Goal: Obtain resource: Obtain resource

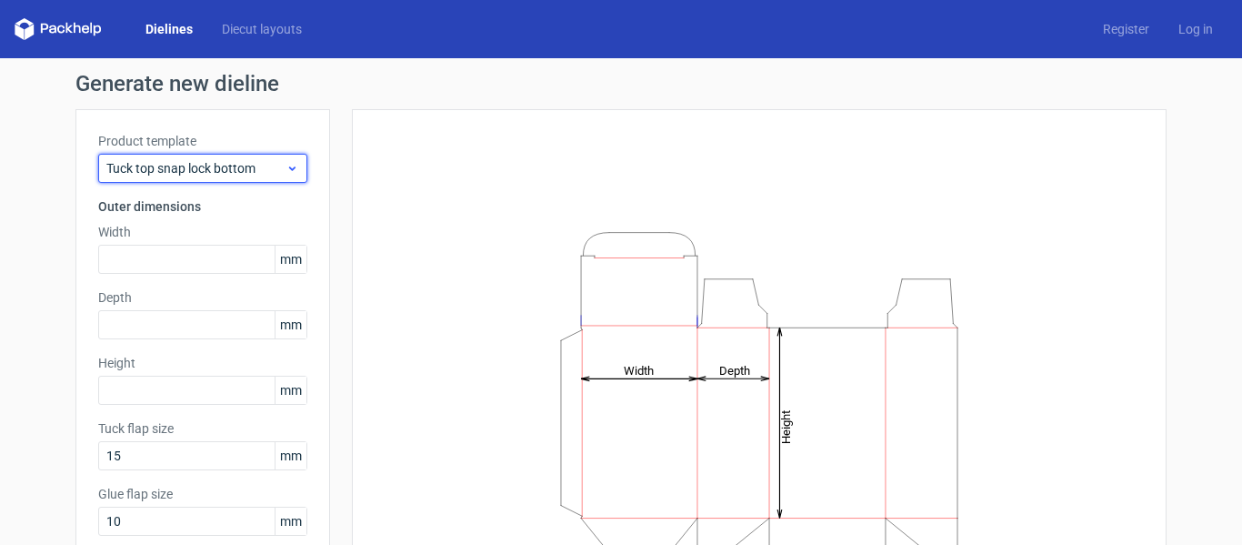
click at [253, 171] on span "Tuck top snap lock bottom" at bounding box center [195, 168] width 179 height 18
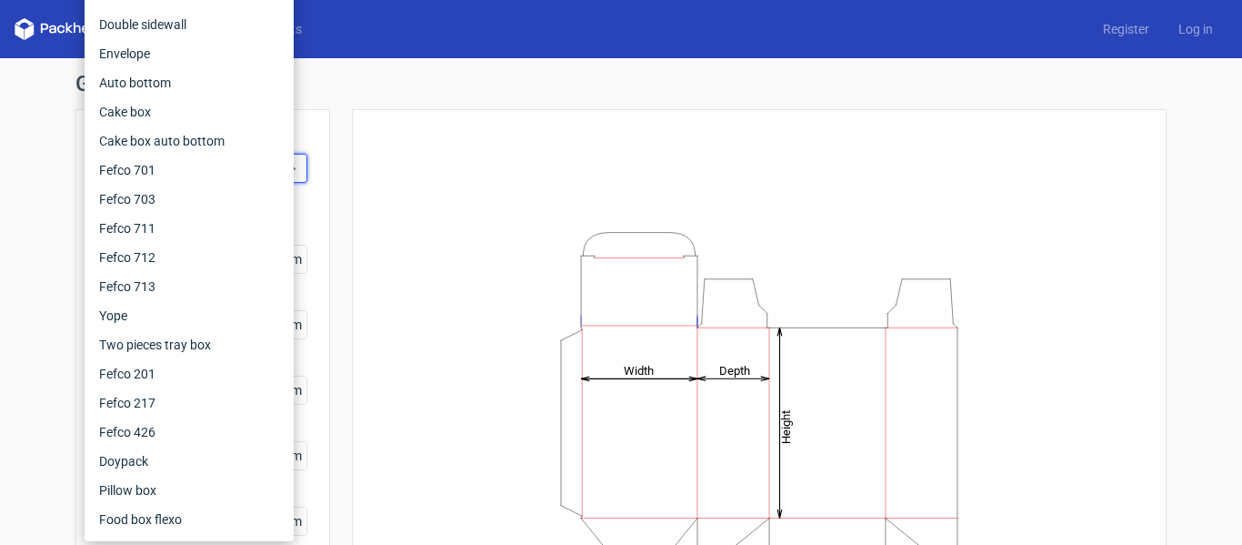
click at [375, 179] on div "Height Depth Width" at bounding box center [759, 403] width 769 height 543
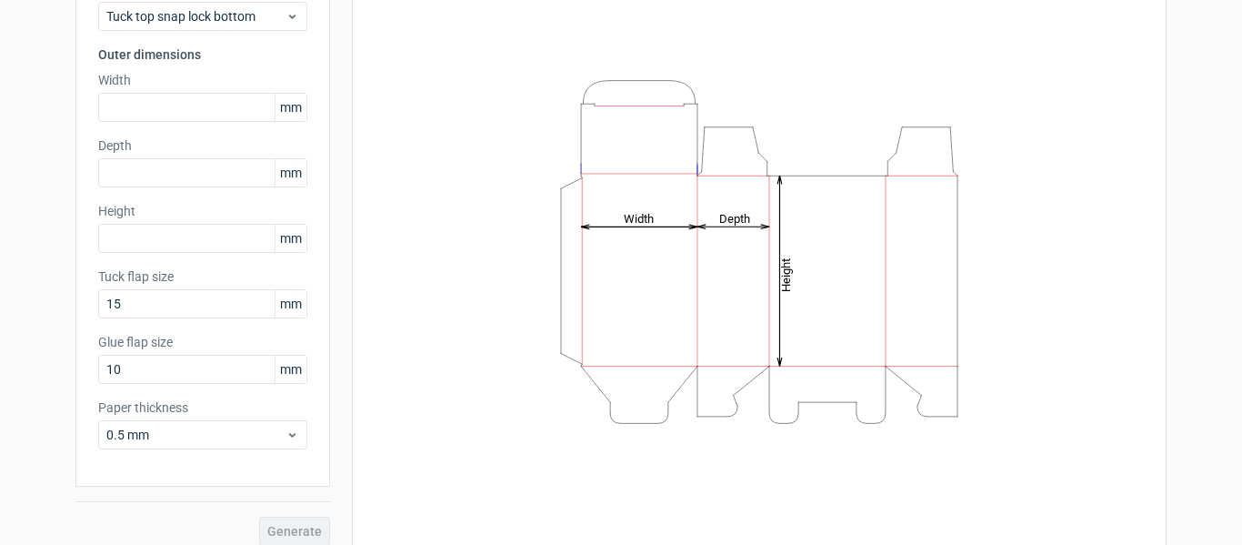
scroll to position [167, 0]
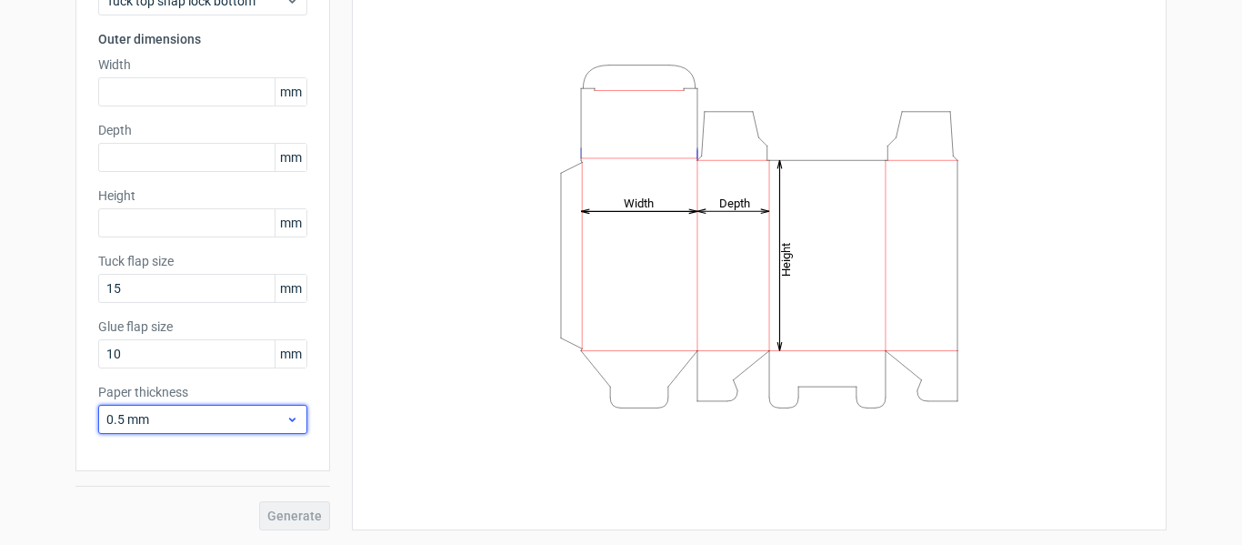
click at [289, 418] on use at bounding box center [292, 419] width 6 height 5
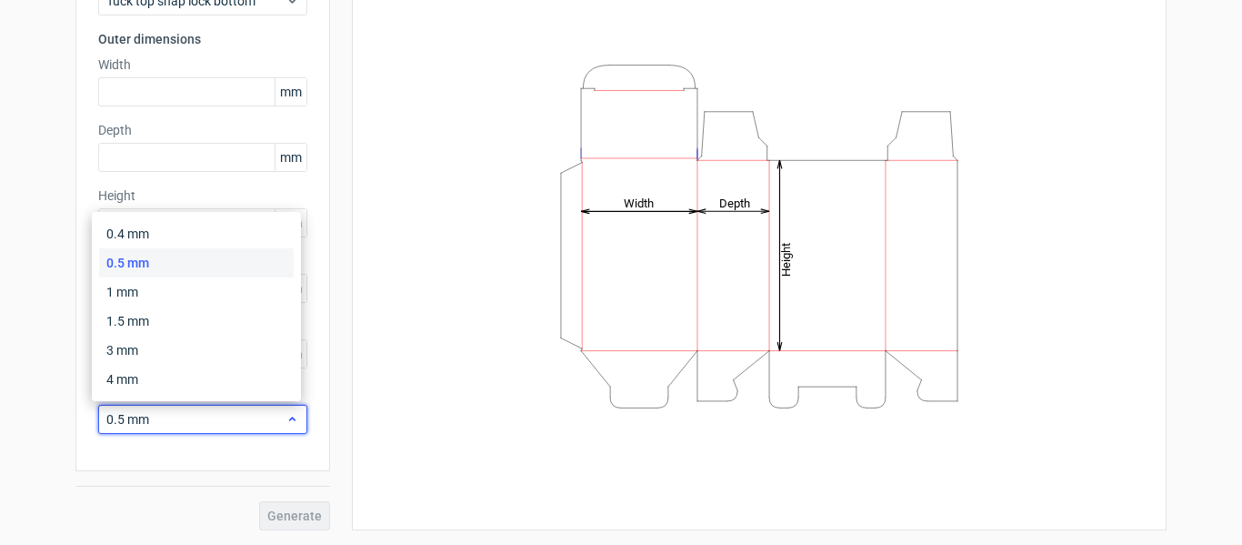
click at [286, 418] on icon at bounding box center [293, 419] width 14 height 15
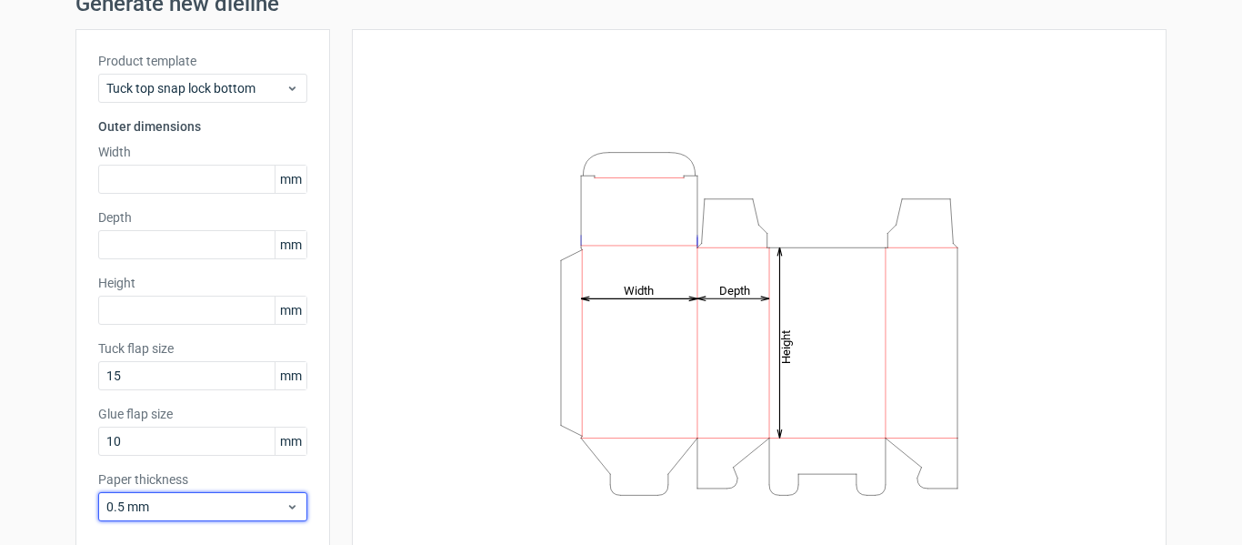
scroll to position [0, 0]
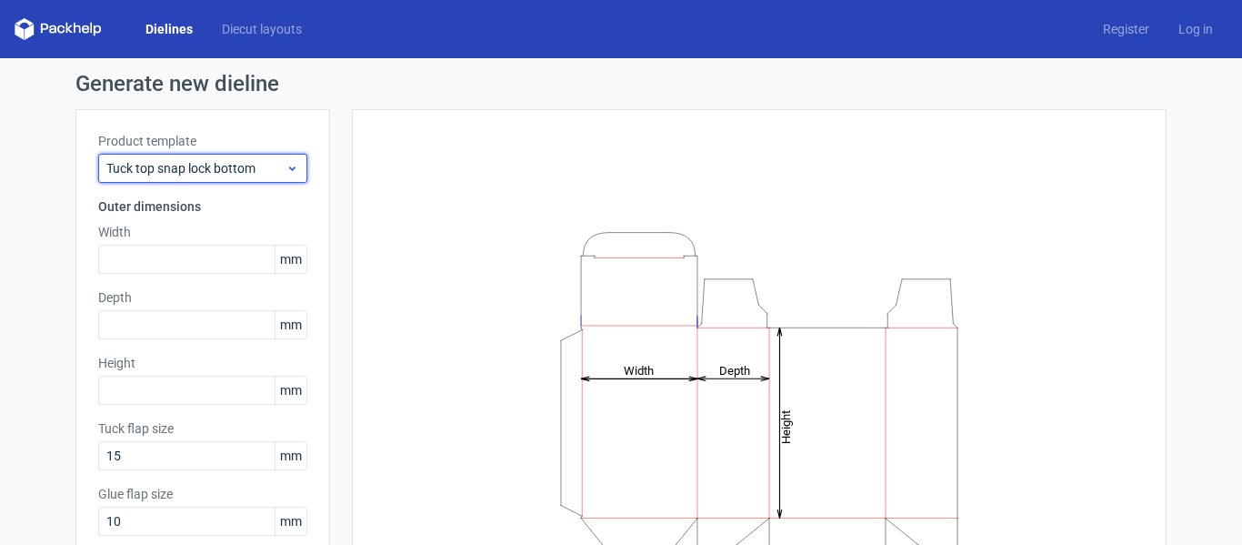
click at [289, 170] on use at bounding box center [292, 168] width 6 height 5
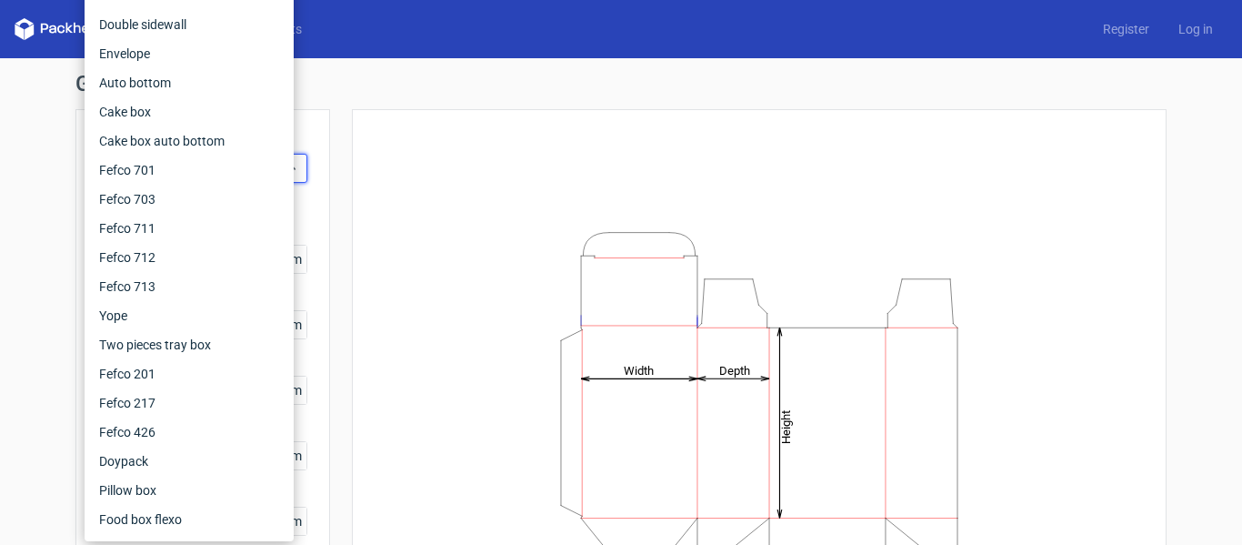
click at [381, 183] on div "Height Depth Width" at bounding box center [759, 403] width 769 height 543
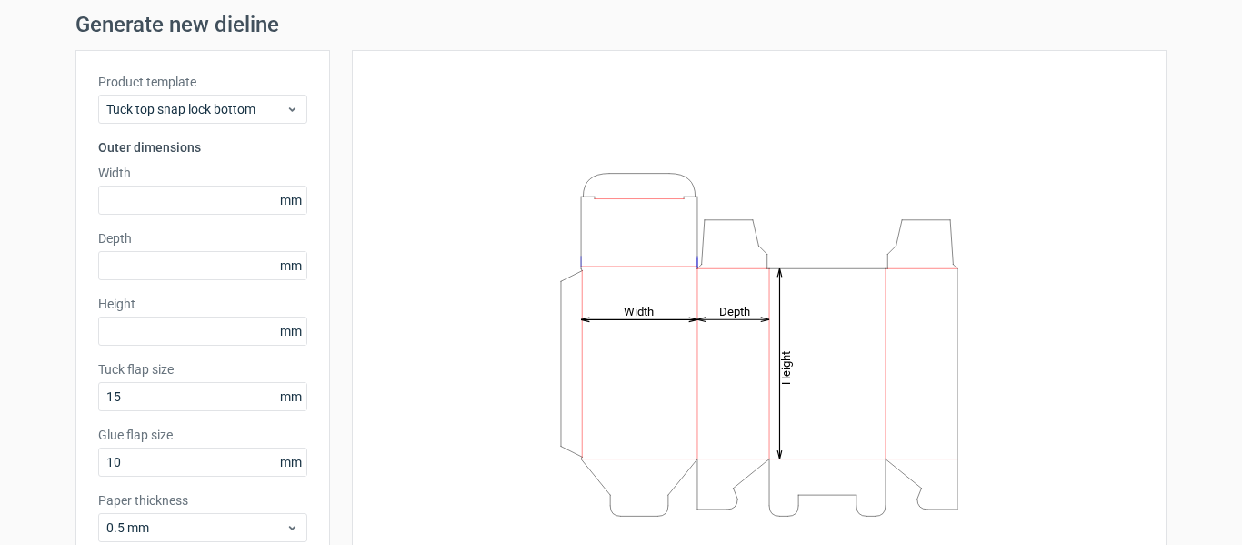
scroll to position [91, 0]
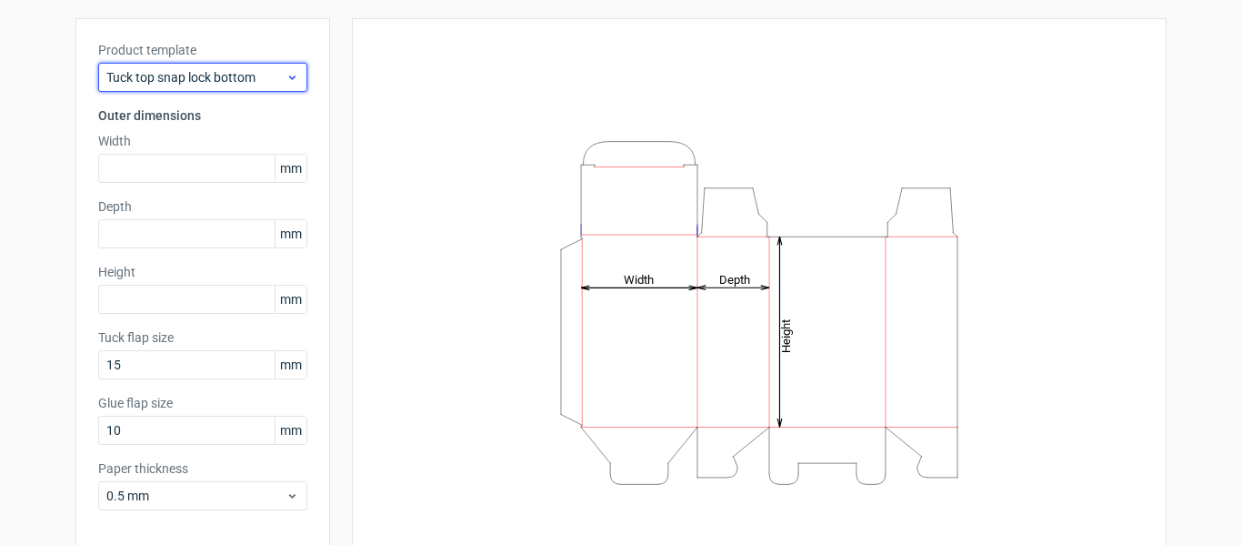
click at [286, 80] on icon at bounding box center [293, 77] width 14 height 15
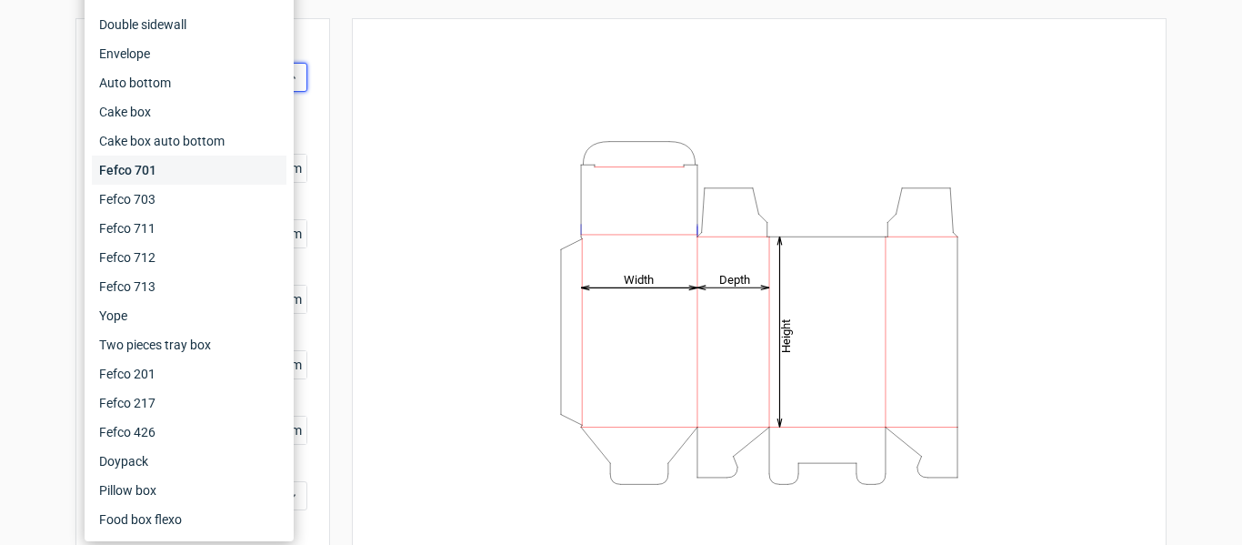
click at [171, 166] on div "Fefco 701" at bounding box center [189, 170] width 195 height 29
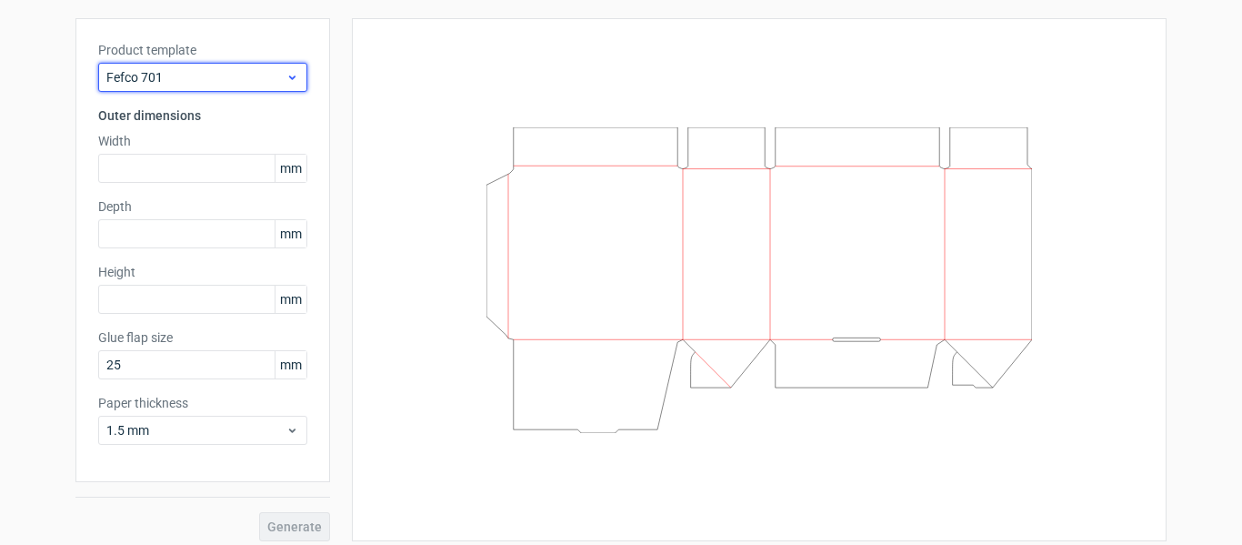
click at [226, 64] on div "Fefco 701" at bounding box center [202, 77] width 209 height 29
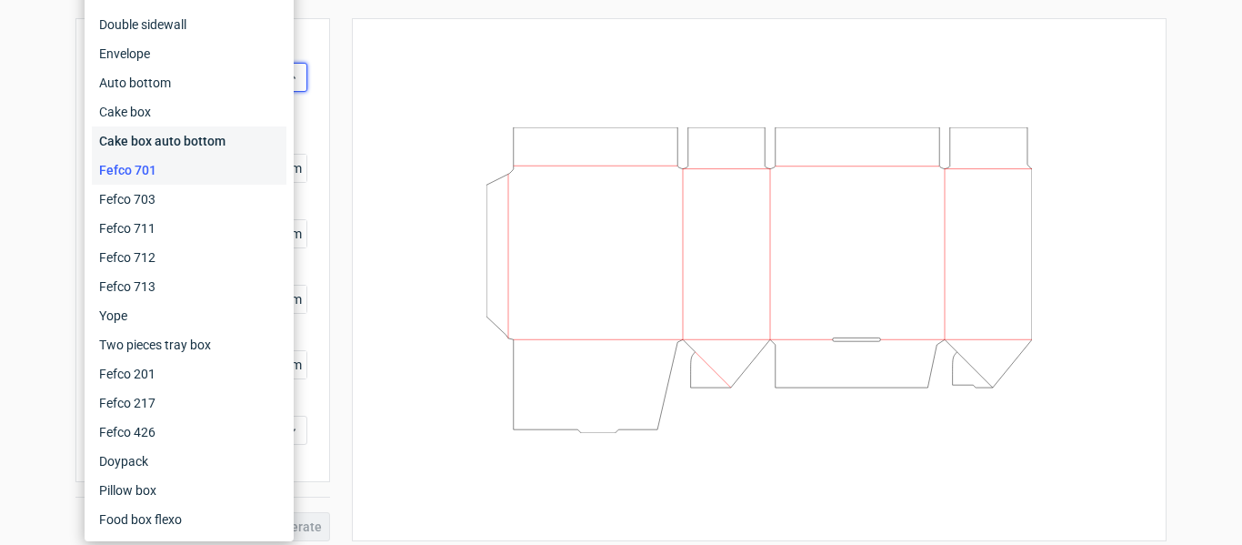
click at [190, 146] on div "Cake box auto bottom" at bounding box center [189, 140] width 195 height 29
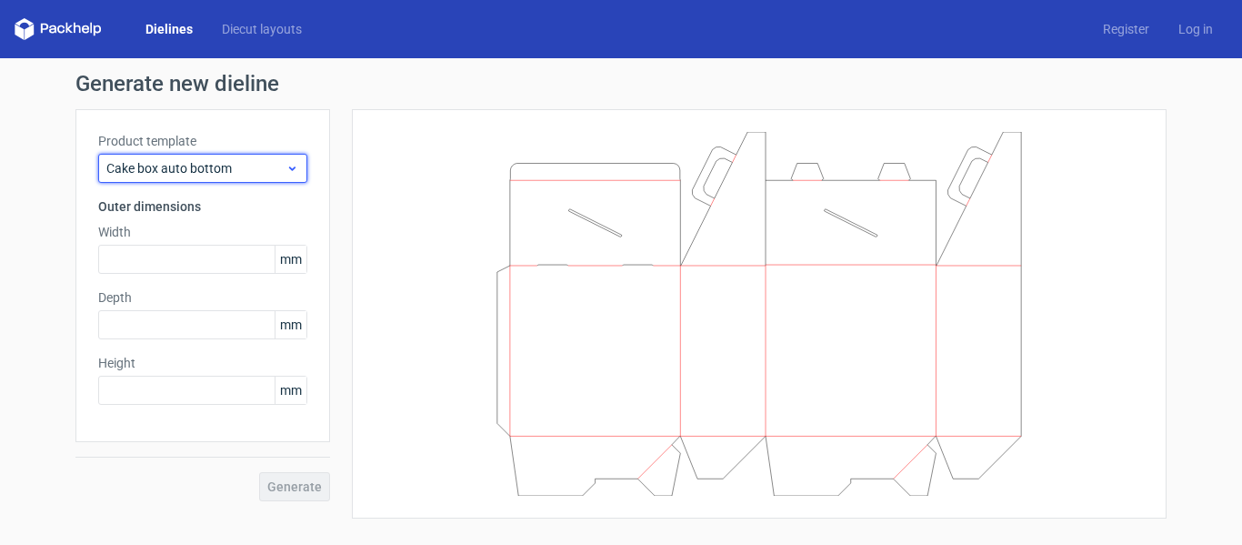
click at [267, 176] on span "Cake box auto bottom" at bounding box center [195, 168] width 179 height 18
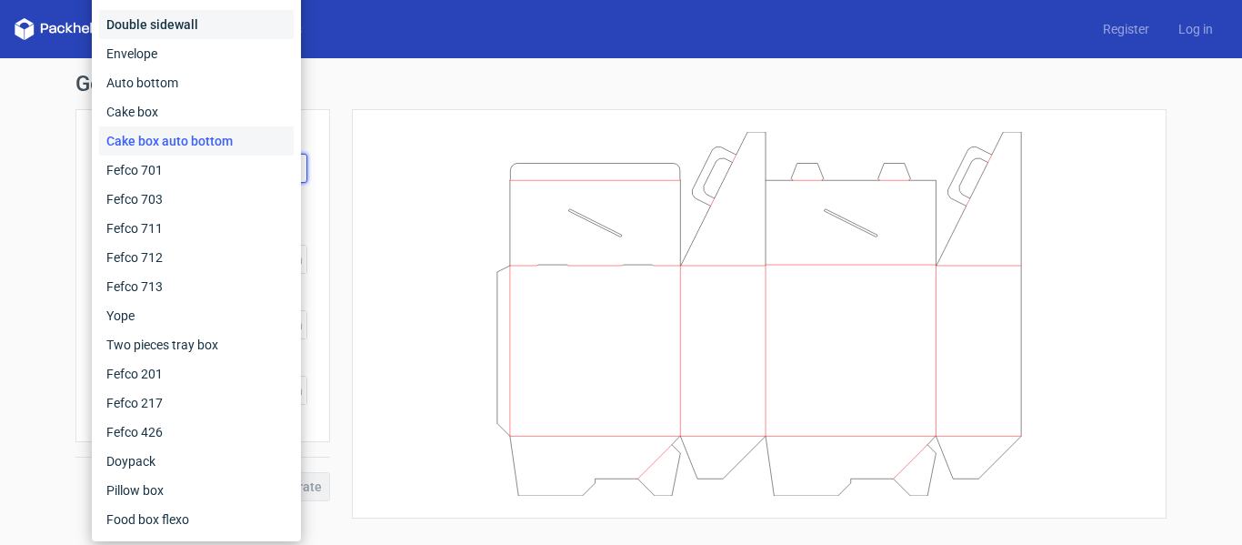
click at [197, 35] on div "Double sidewall" at bounding box center [196, 24] width 195 height 29
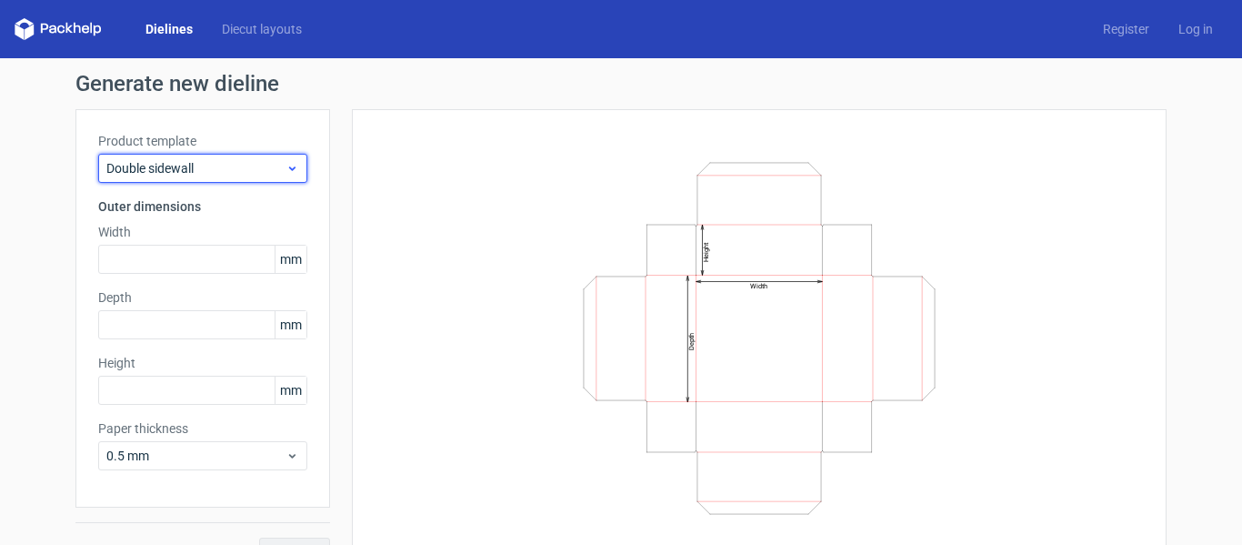
click at [286, 175] on icon at bounding box center [293, 168] width 14 height 15
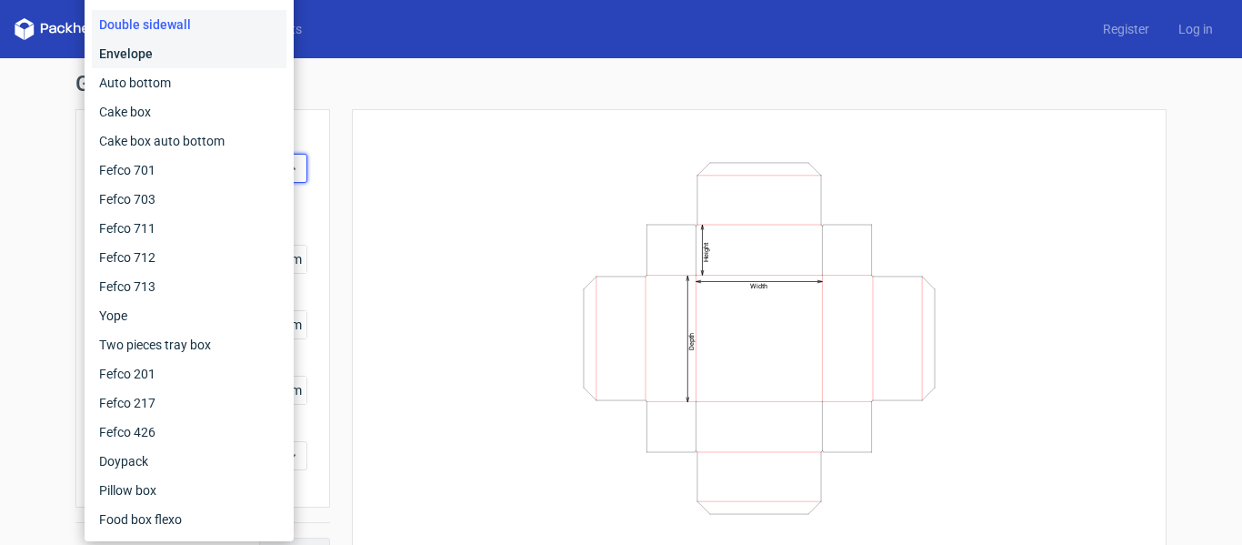
click at [192, 56] on div "Envelope" at bounding box center [189, 53] width 195 height 29
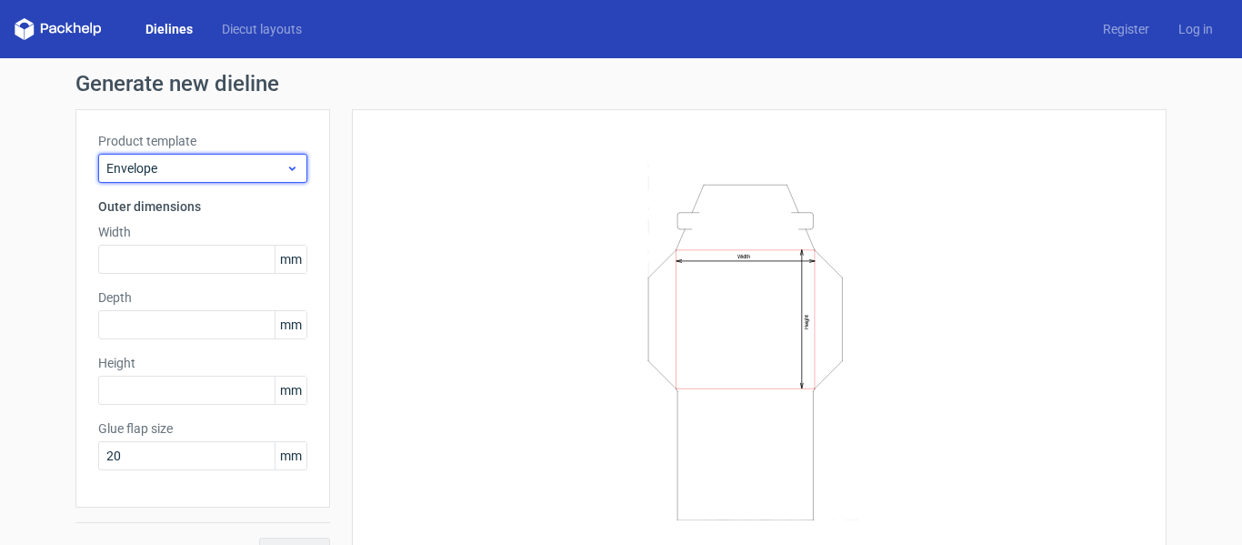
click at [286, 168] on icon at bounding box center [293, 168] width 14 height 15
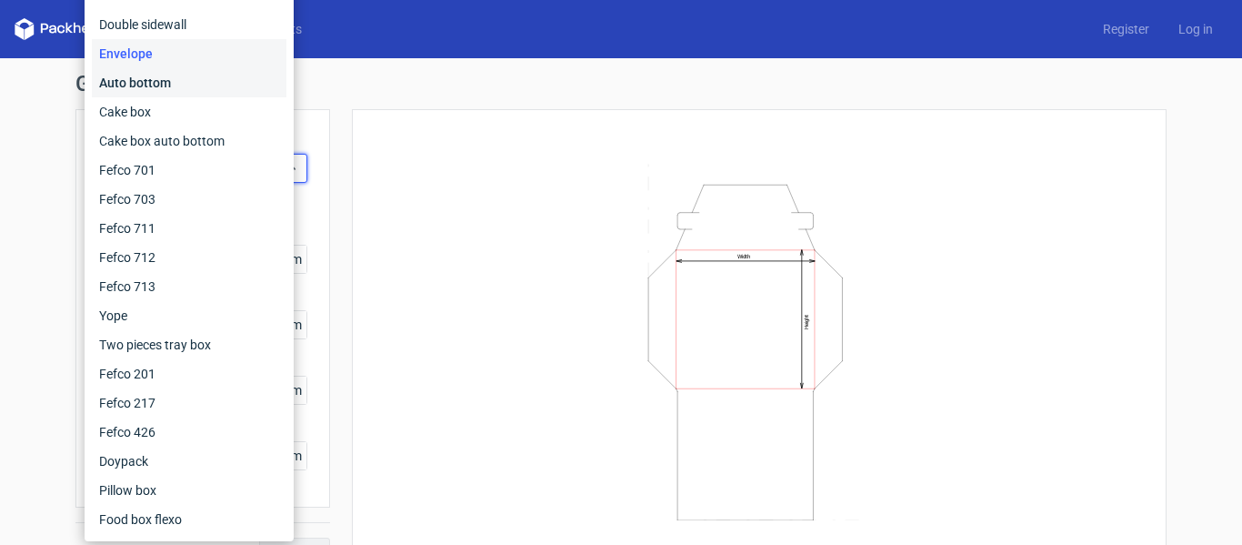
click at [211, 91] on div "Auto bottom" at bounding box center [189, 82] width 195 height 29
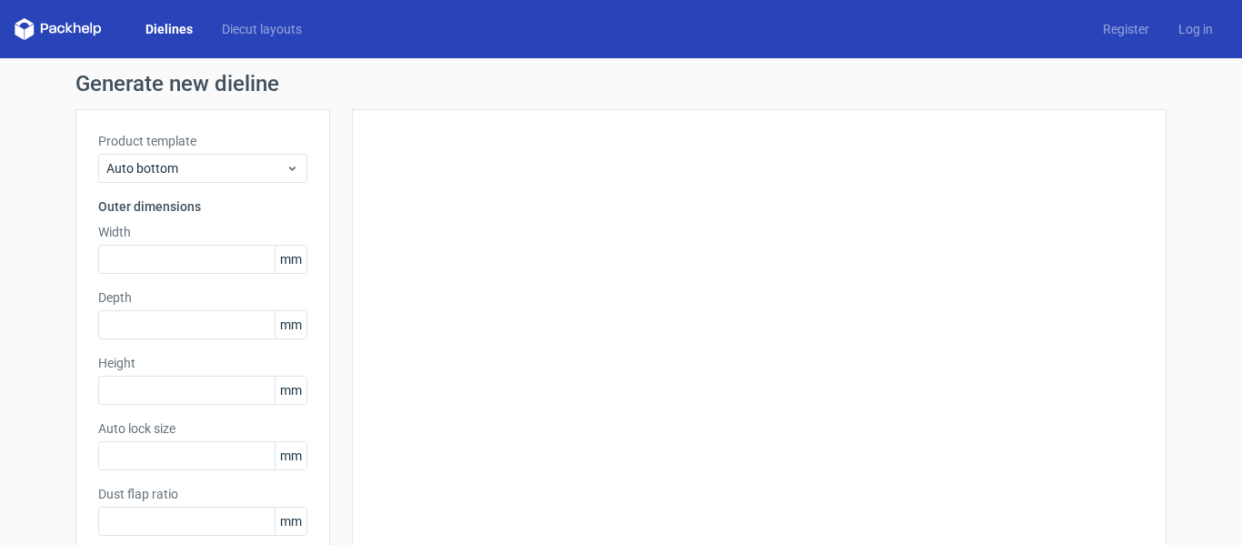
type input "1"
type input "0.8"
type input "10"
type input "12"
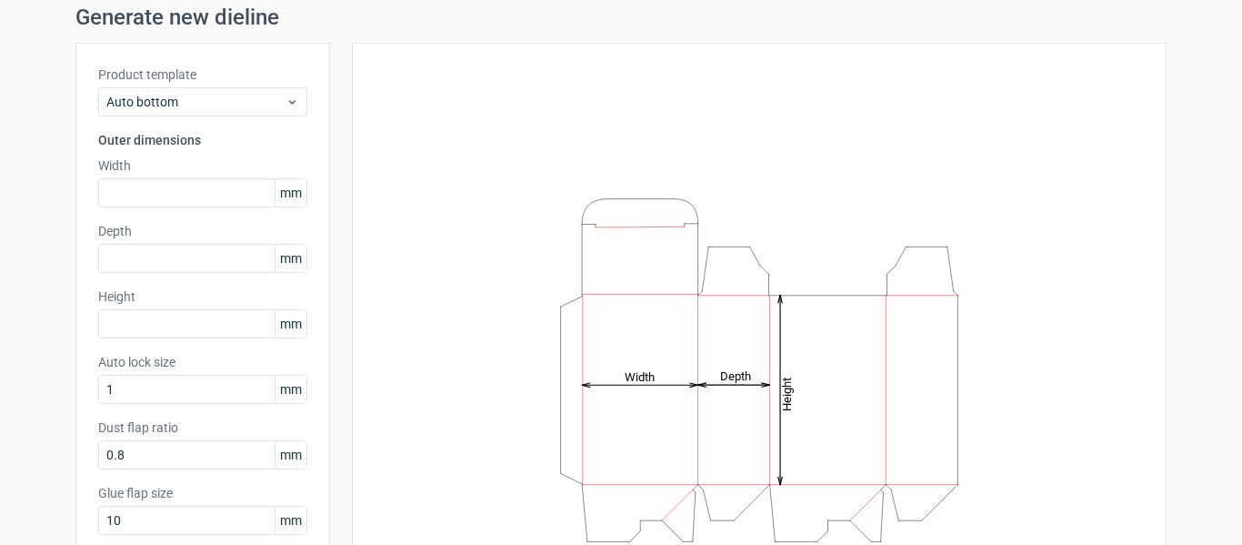
scroll to position [51, 0]
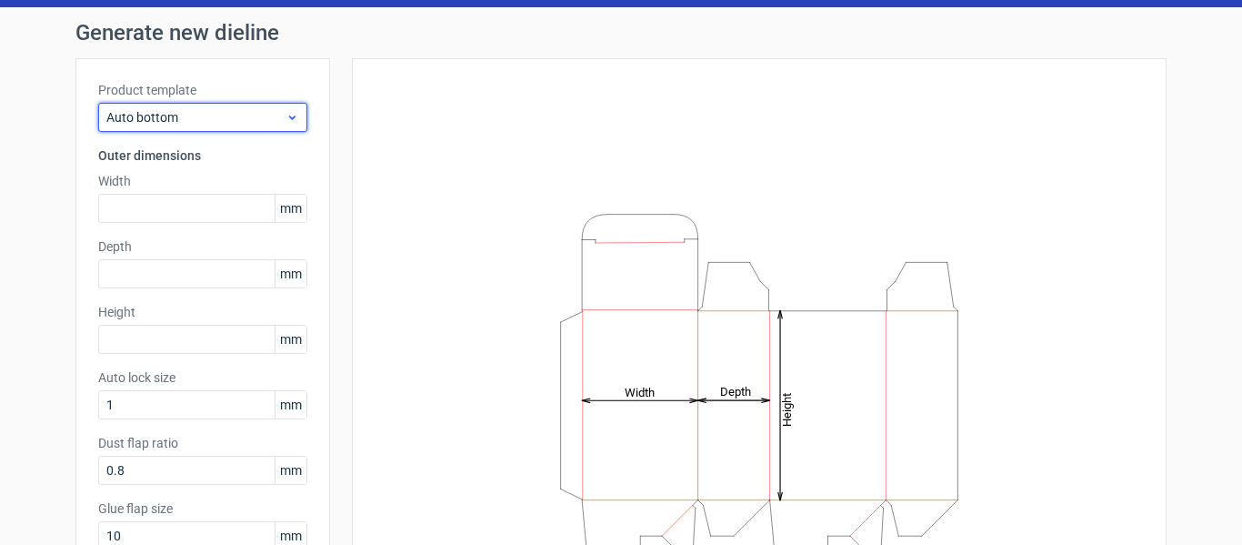
click at [274, 120] on span "Auto bottom" at bounding box center [195, 117] width 179 height 18
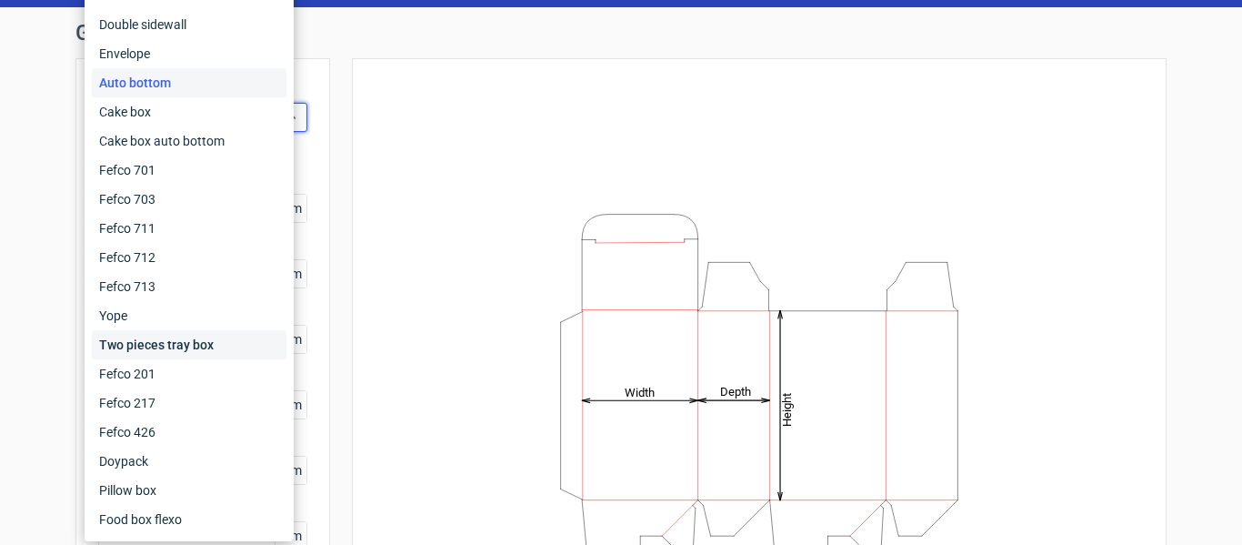
click at [180, 344] on div "Two pieces tray box" at bounding box center [189, 344] width 195 height 29
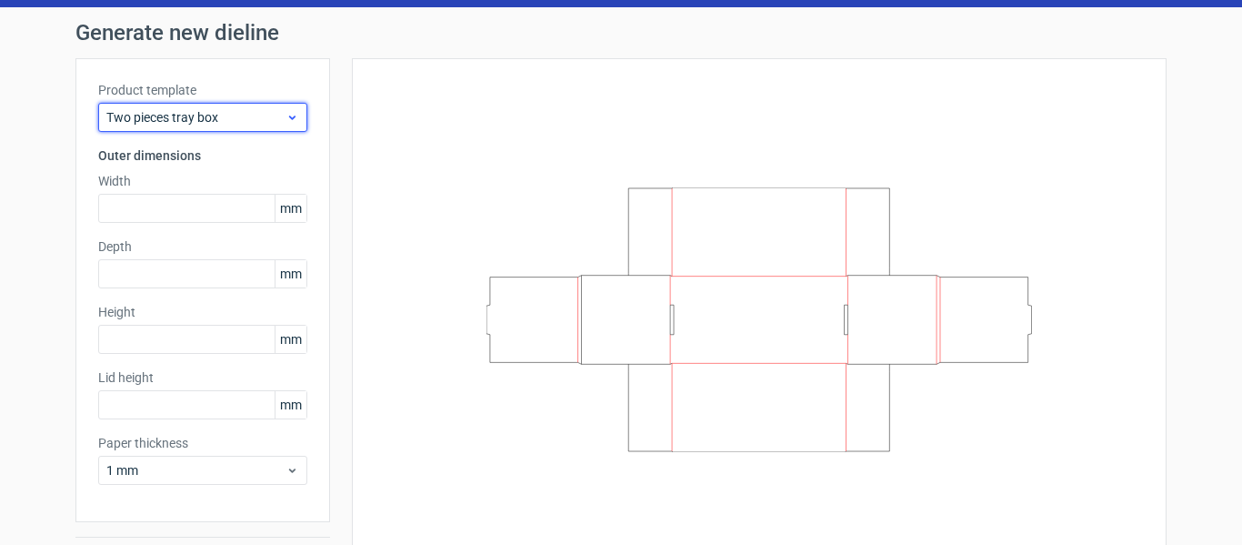
click at [256, 106] on div "Two pieces tray box" at bounding box center [202, 117] width 209 height 29
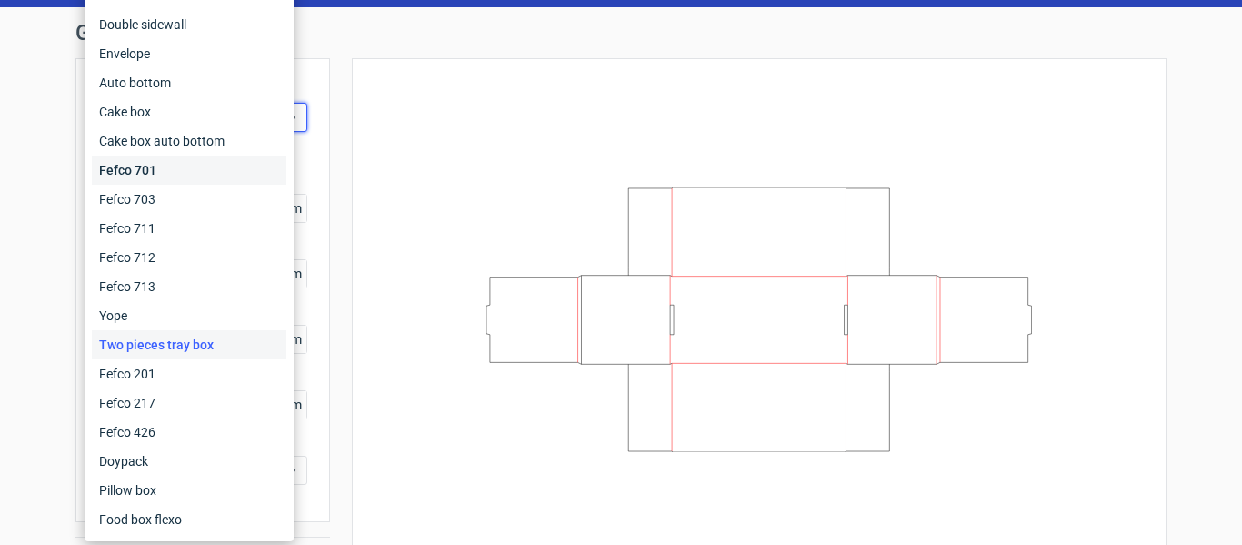
click at [172, 173] on div "Fefco 701" at bounding box center [189, 170] width 195 height 29
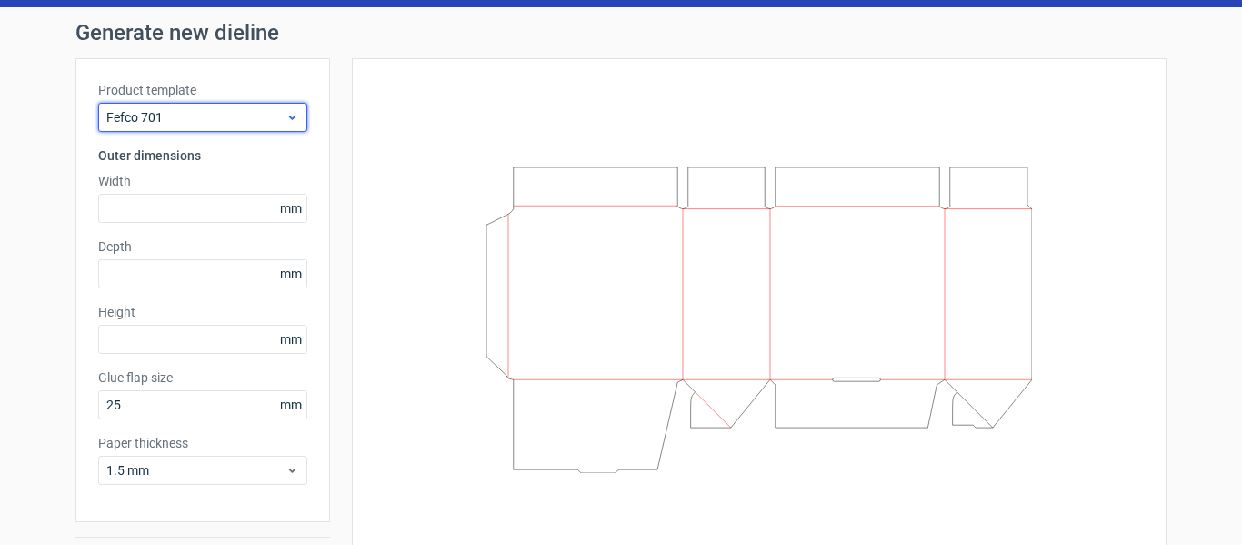
click at [227, 123] on span "Fefco 701" at bounding box center [195, 117] width 179 height 18
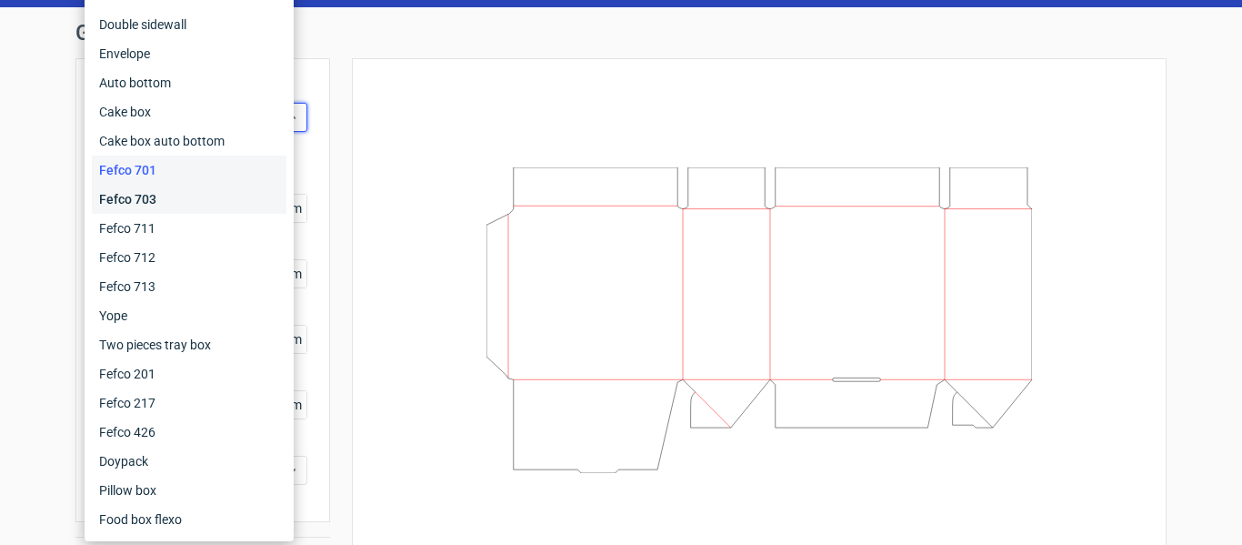
click at [201, 197] on div "Fefco 703" at bounding box center [189, 199] width 195 height 29
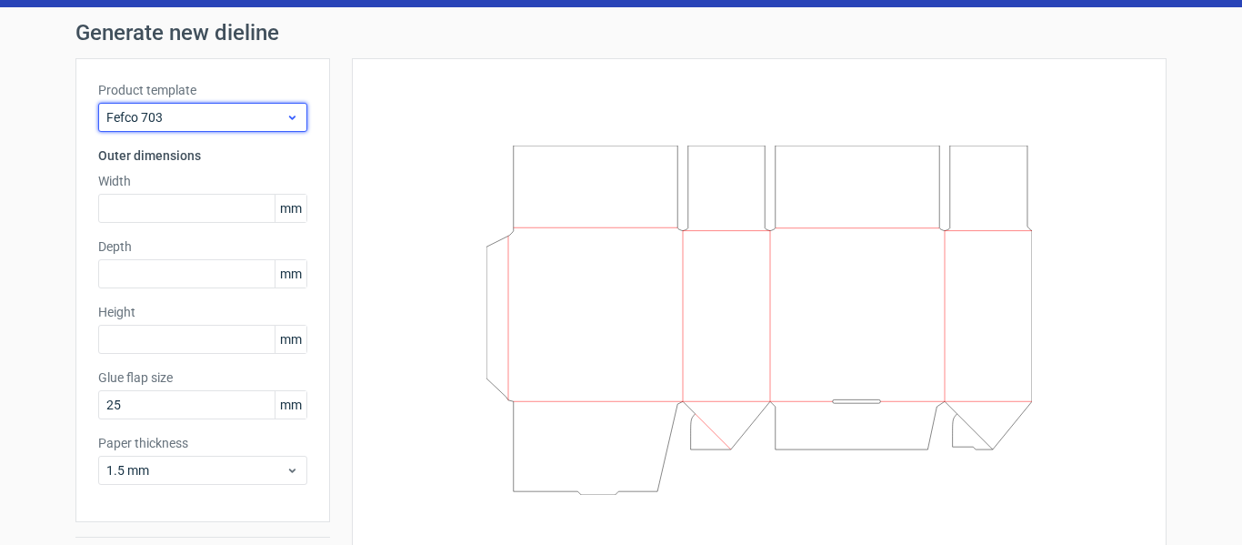
click at [260, 117] on span "Fefco 703" at bounding box center [195, 117] width 179 height 18
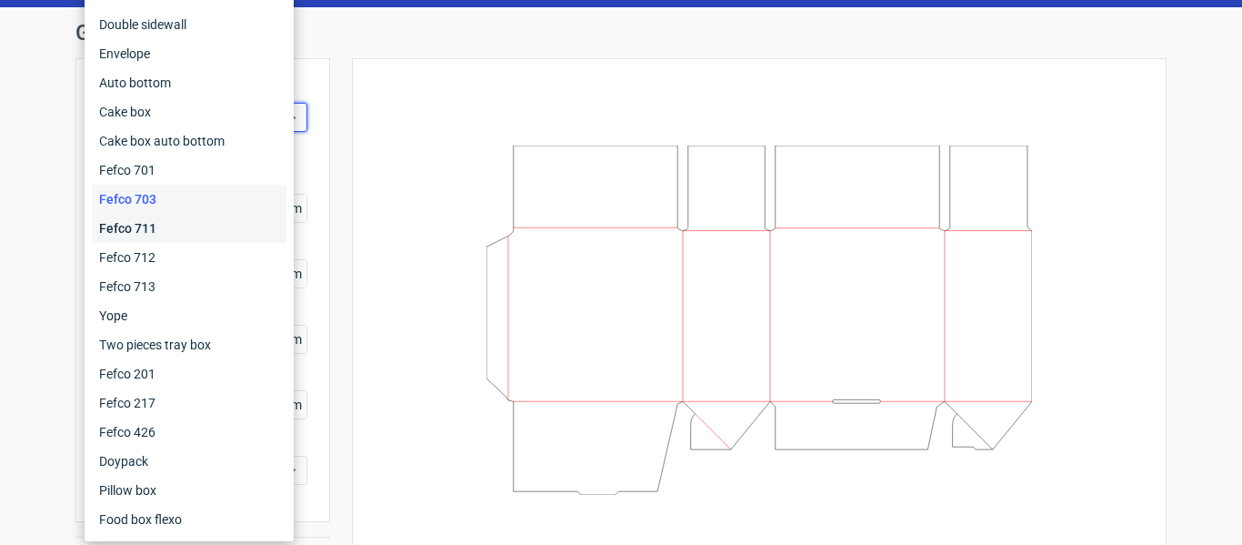
click at [197, 216] on div "Fefco 711" at bounding box center [189, 228] width 195 height 29
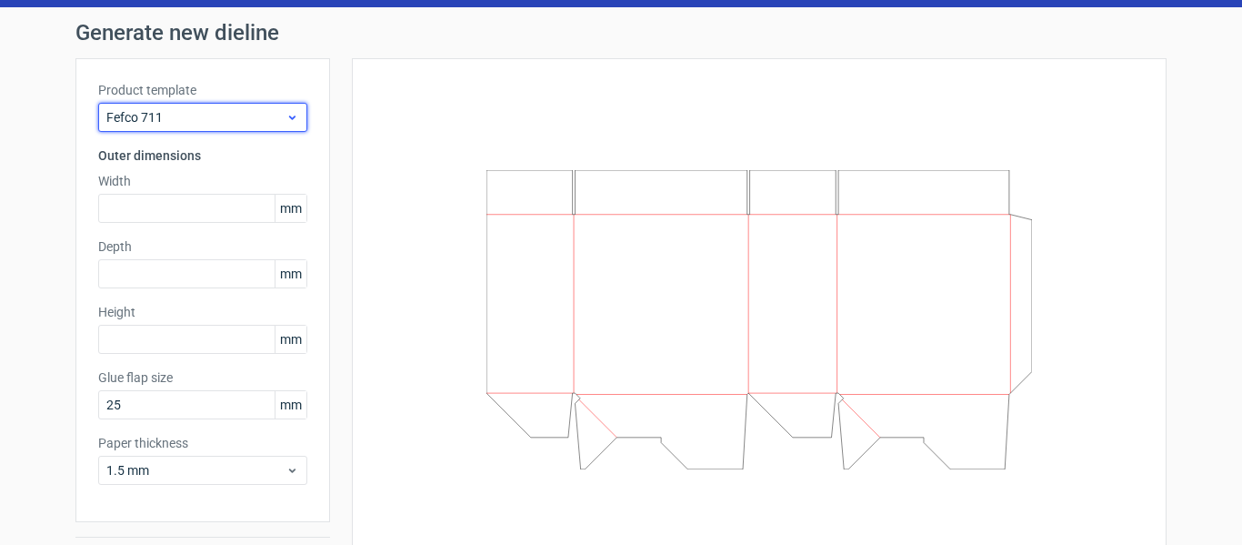
click at [256, 120] on span "Fefco 711" at bounding box center [195, 117] width 179 height 18
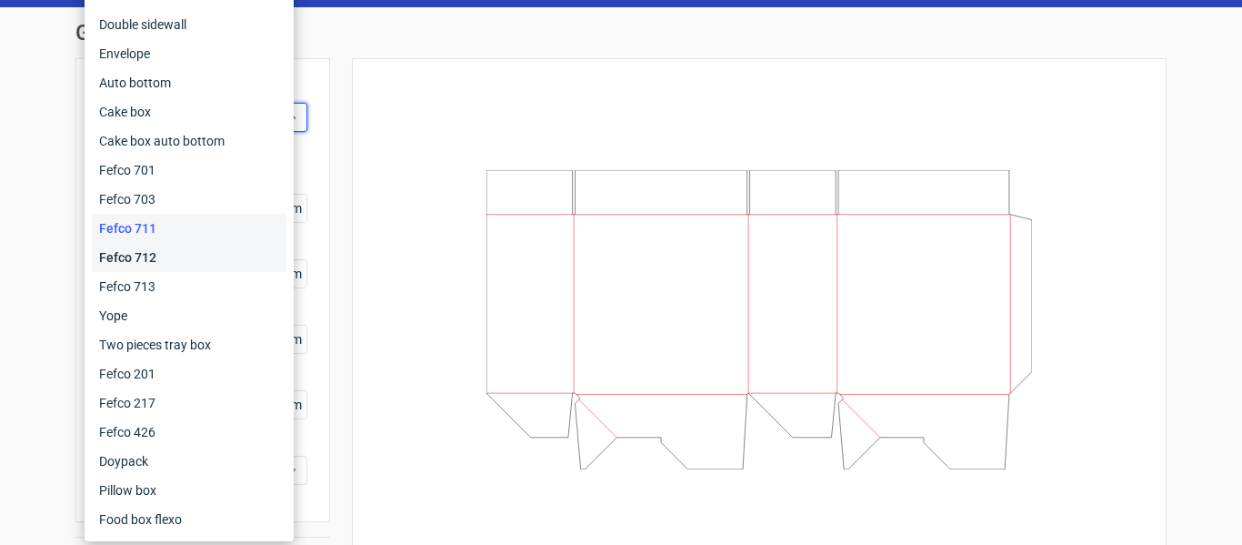
click at [196, 253] on div "Fefco 712" at bounding box center [189, 257] width 195 height 29
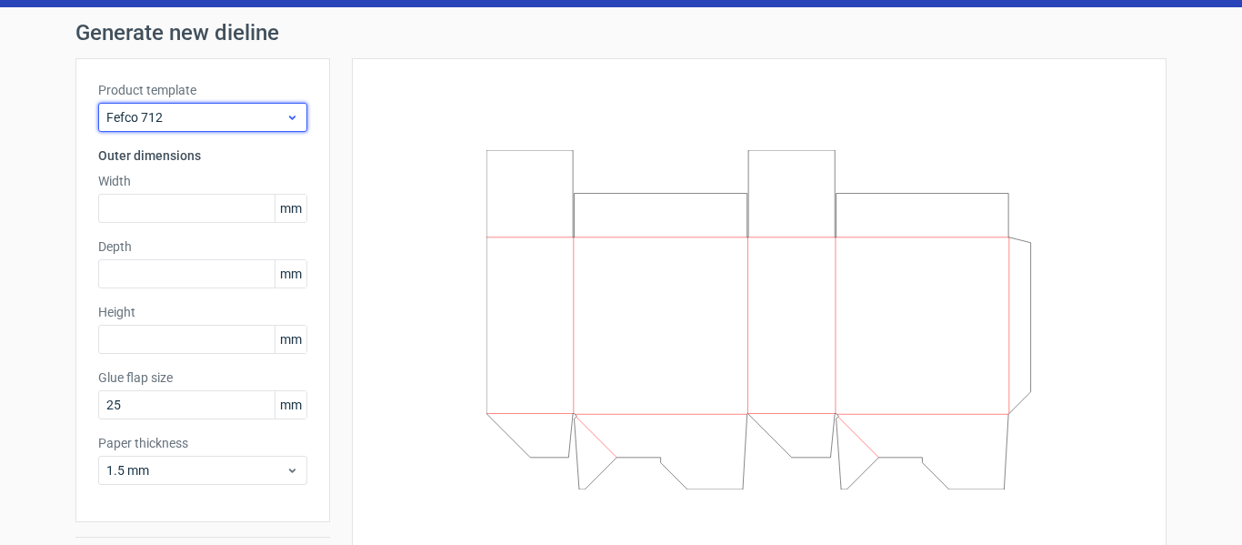
click at [212, 116] on span "Fefco 712" at bounding box center [195, 117] width 179 height 18
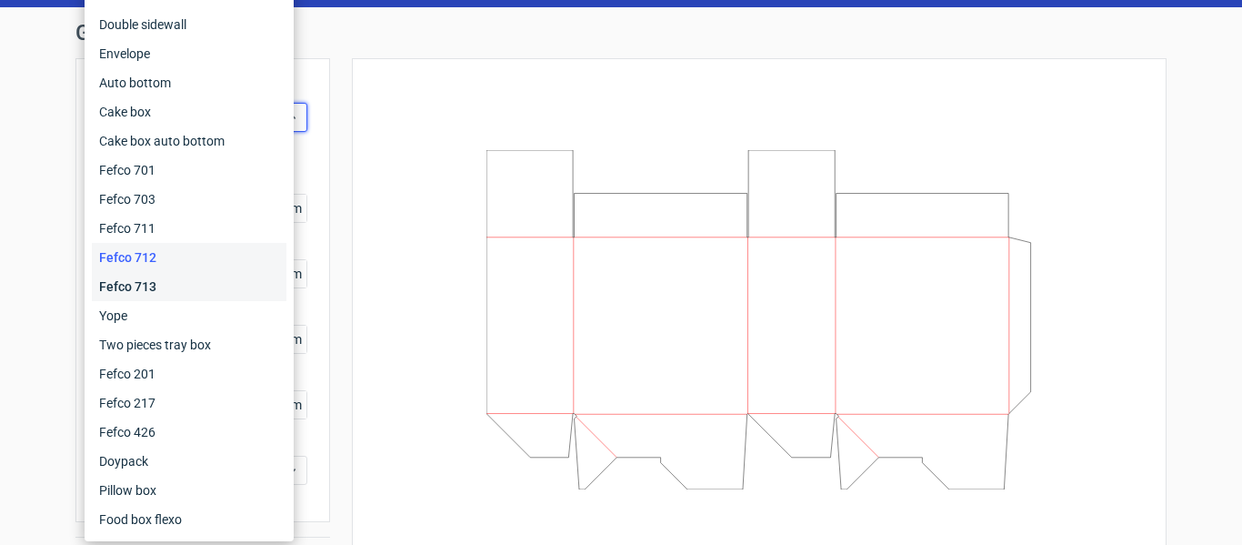
click at [184, 274] on div "Fefco 713" at bounding box center [189, 286] width 195 height 29
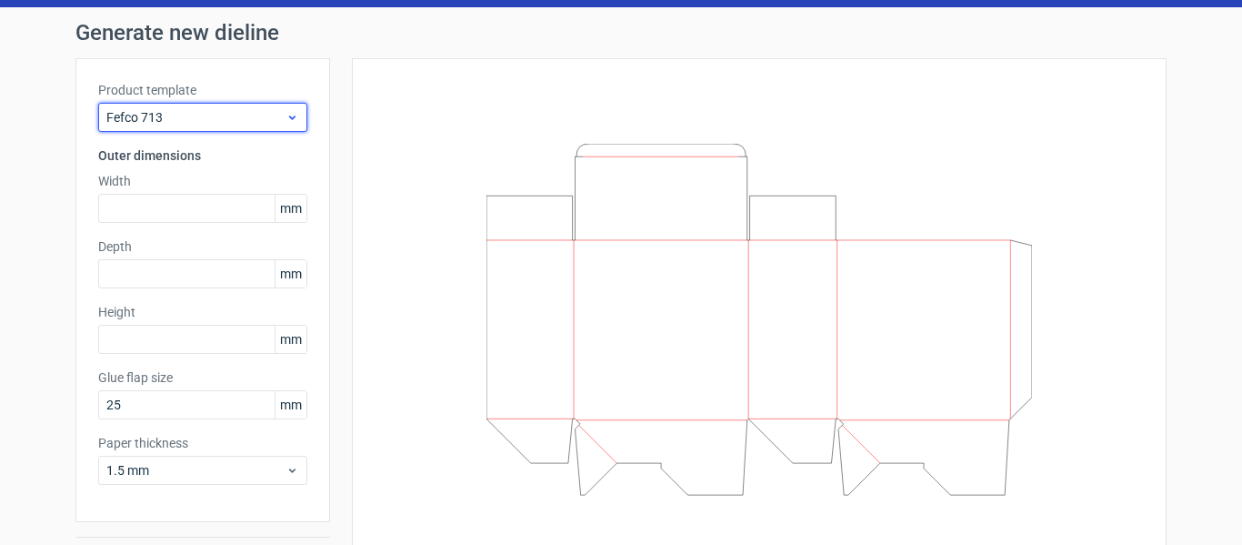
click at [259, 118] on span "Fefco 713" at bounding box center [195, 117] width 179 height 18
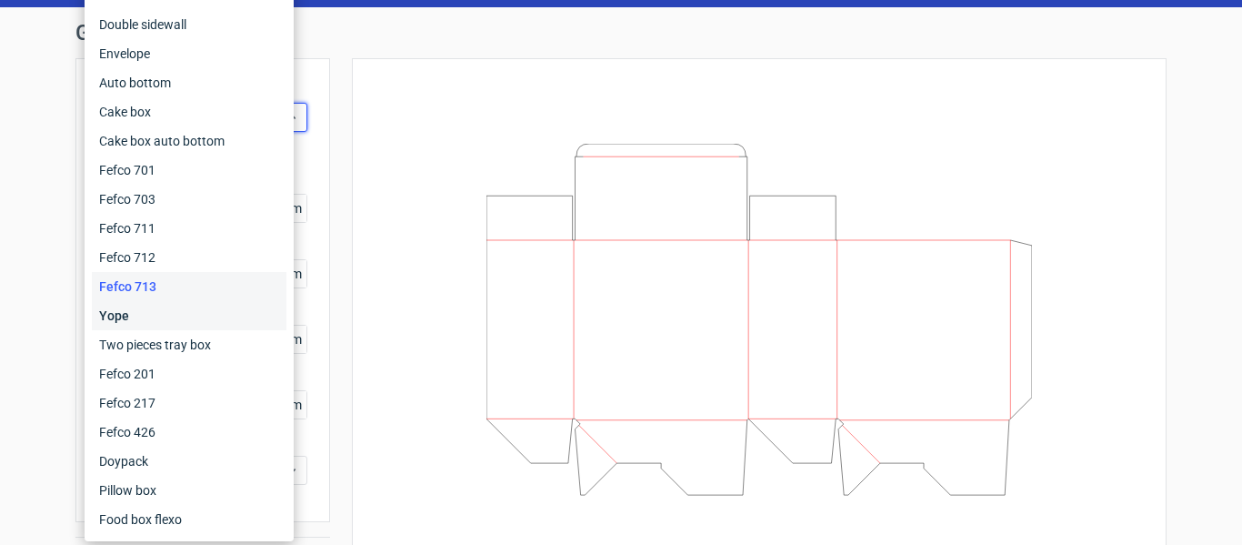
click at [177, 317] on div "Yope" at bounding box center [189, 315] width 195 height 29
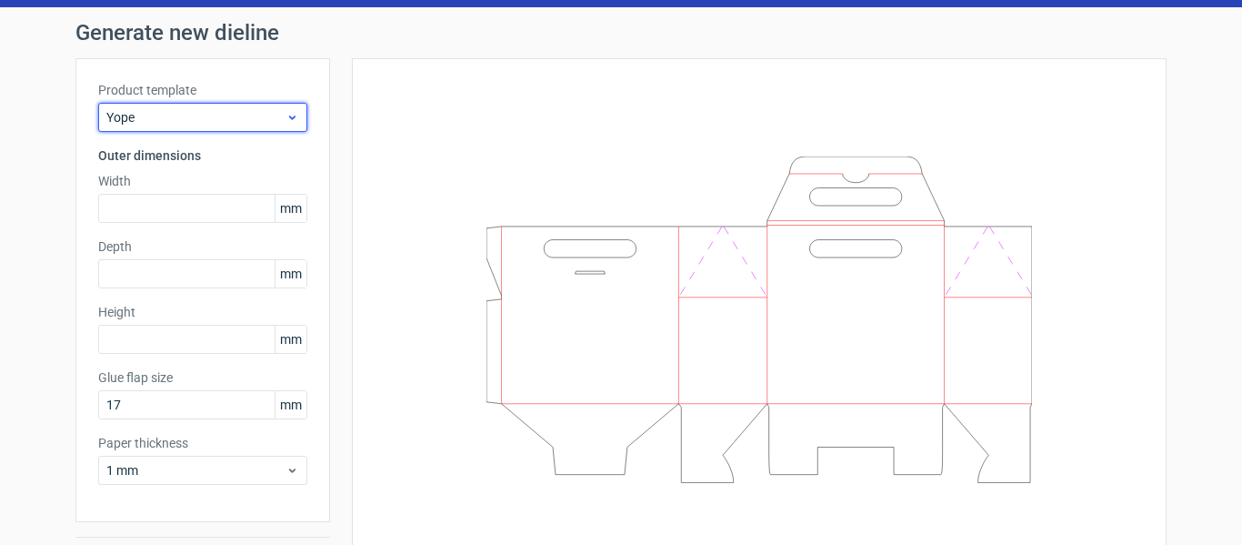
click at [223, 117] on span "Yope" at bounding box center [195, 117] width 179 height 18
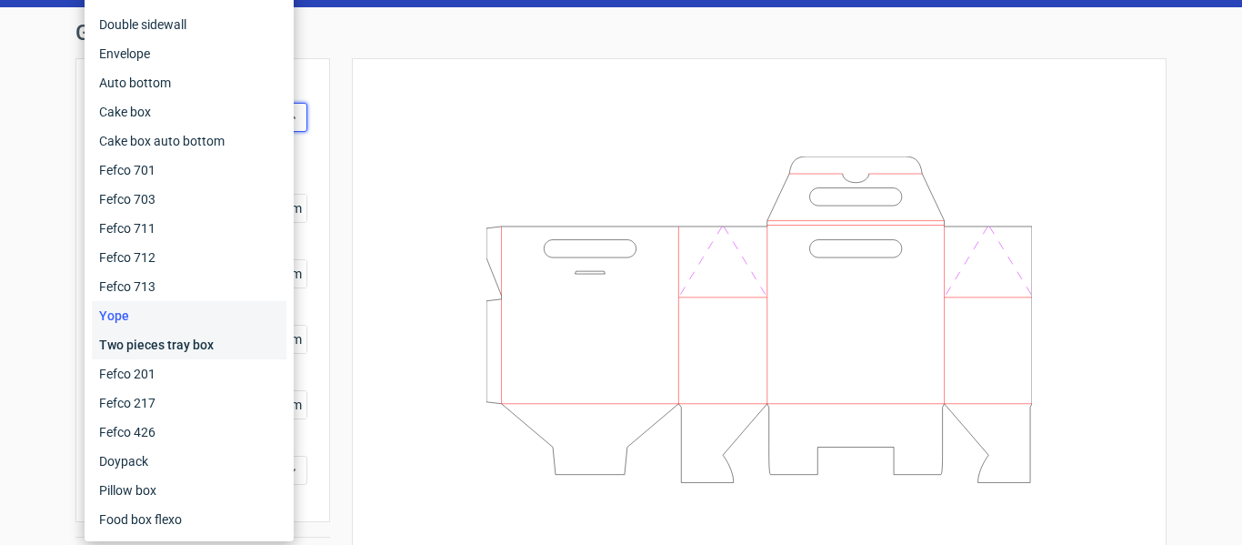
click at [169, 333] on div "Two pieces tray box" at bounding box center [189, 344] width 195 height 29
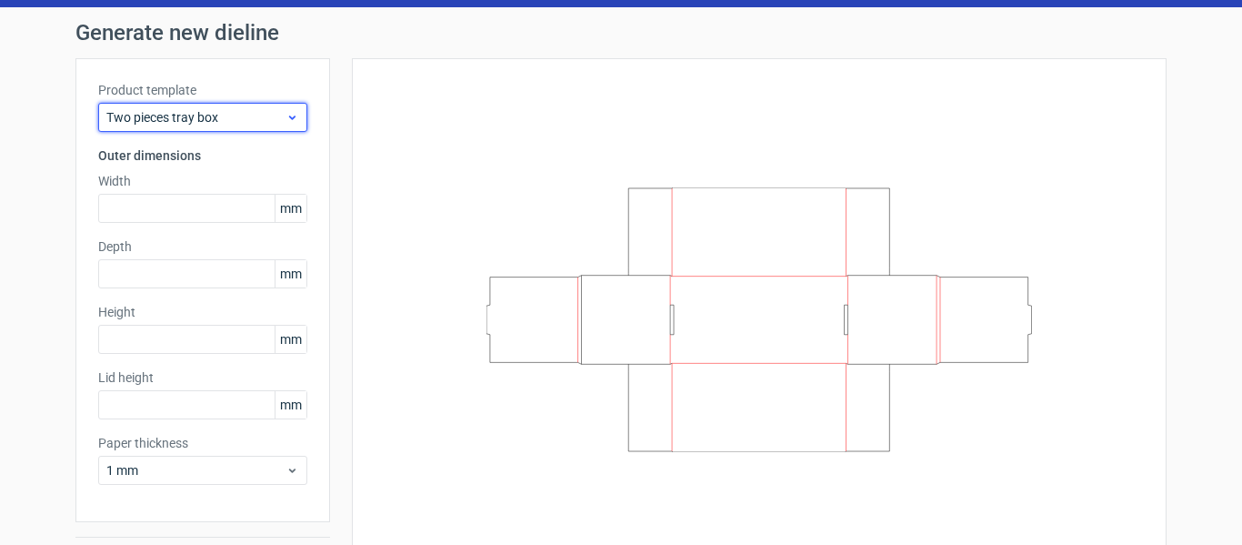
click at [235, 116] on span "Two pieces tray box" at bounding box center [195, 117] width 179 height 18
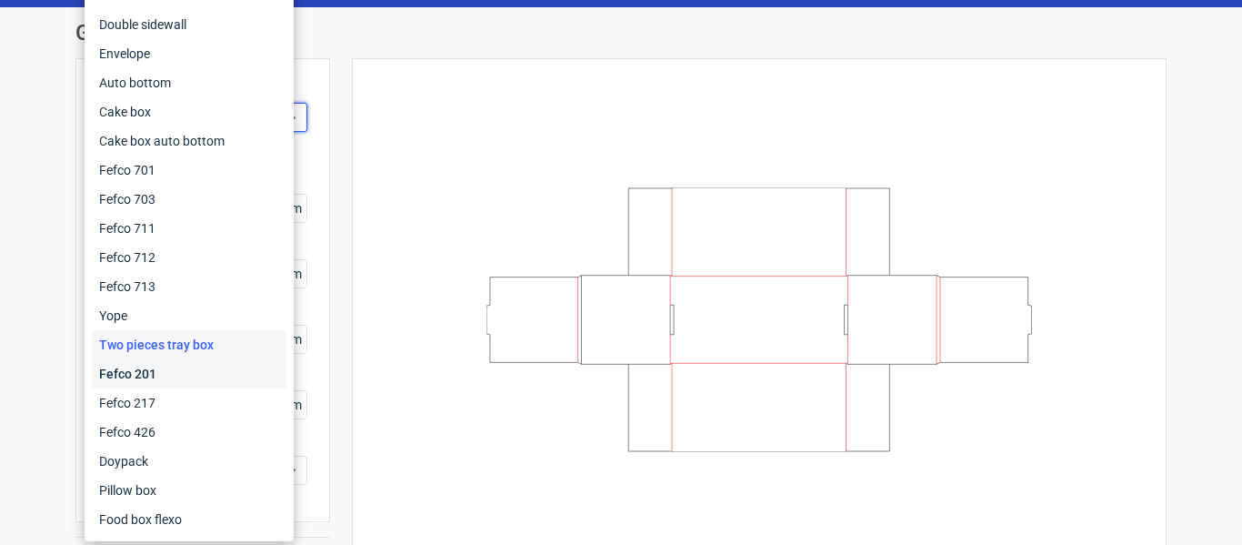
click at [173, 375] on div "Fefco 201" at bounding box center [189, 373] width 195 height 29
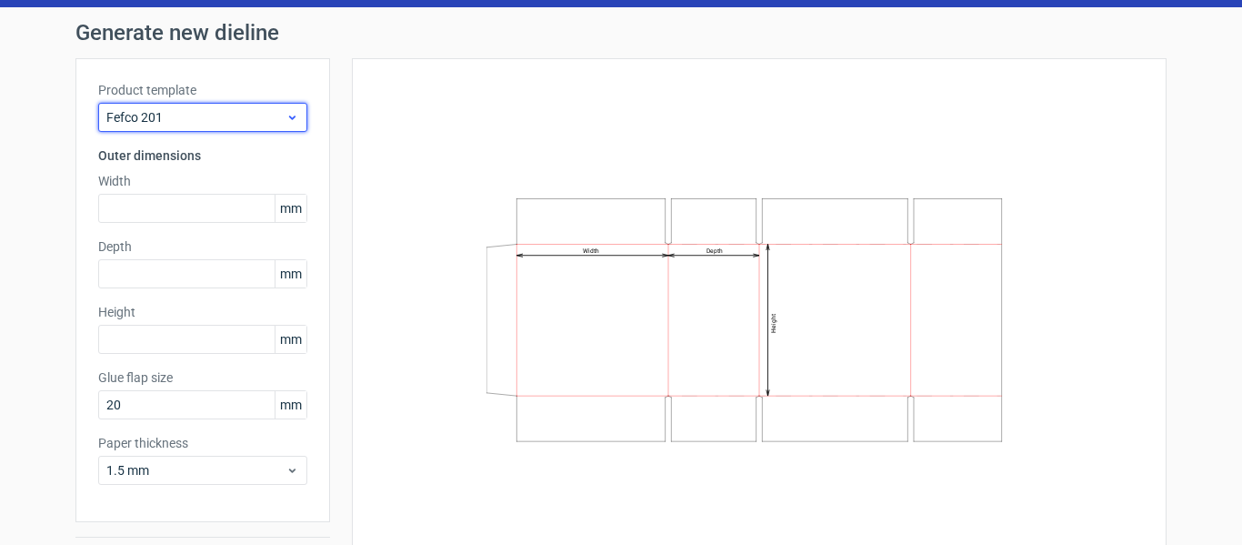
click at [229, 116] on span "Fefco 201" at bounding box center [195, 117] width 179 height 18
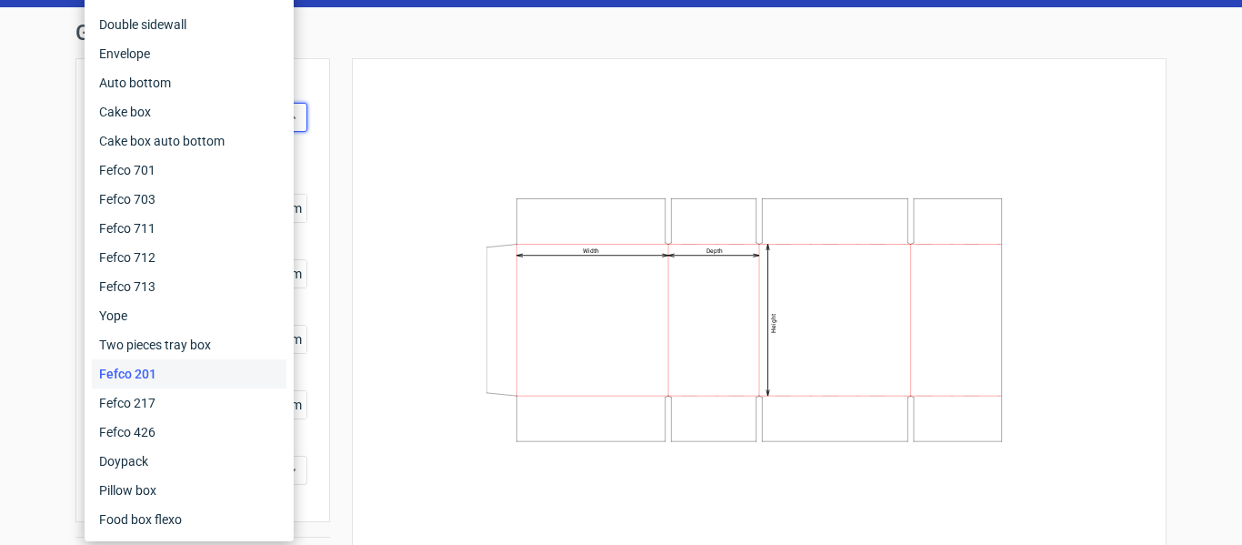
click at [206, 387] on div "Fefco 201" at bounding box center [189, 373] width 195 height 29
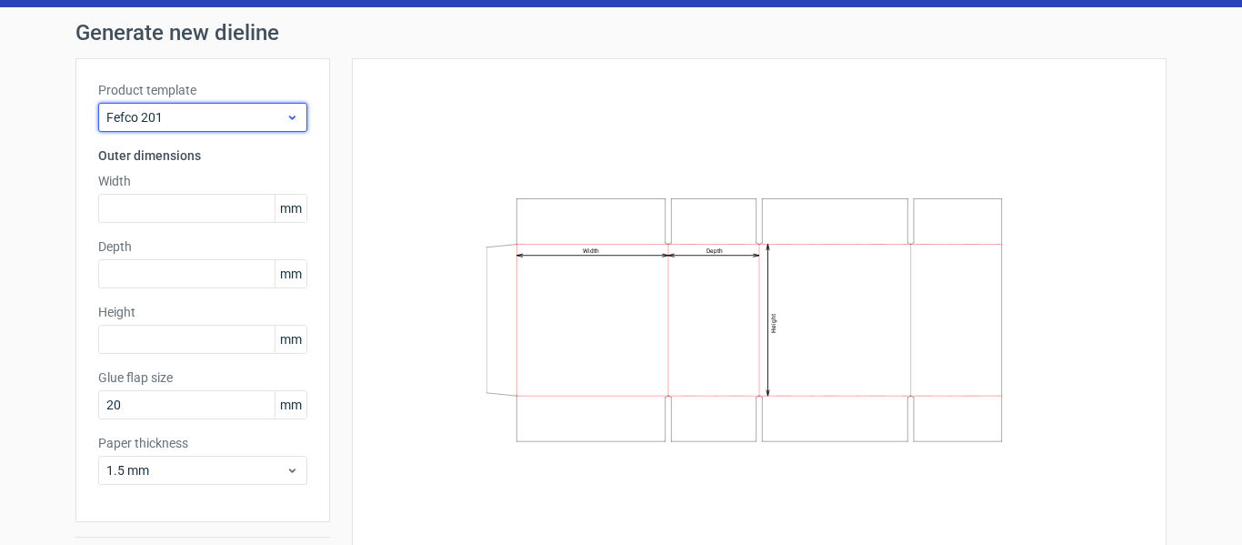
click at [217, 116] on span "Fefco 201" at bounding box center [195, 117] width 179 height 18
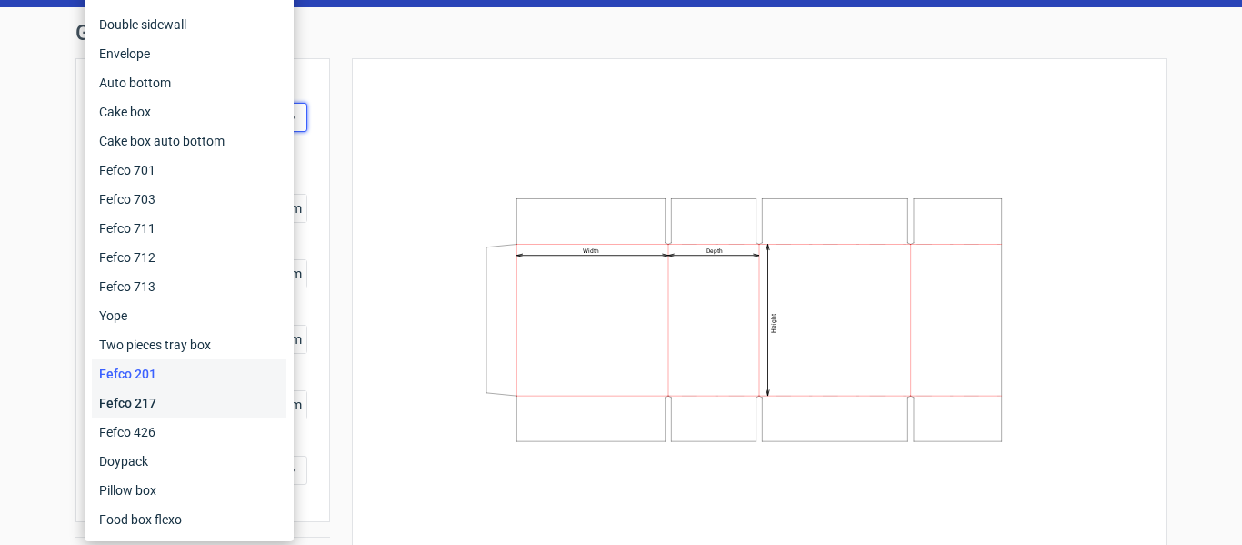
click at [176, 402] on div "Fefco 217" at bounding box center [189, 402] width 195 height 29
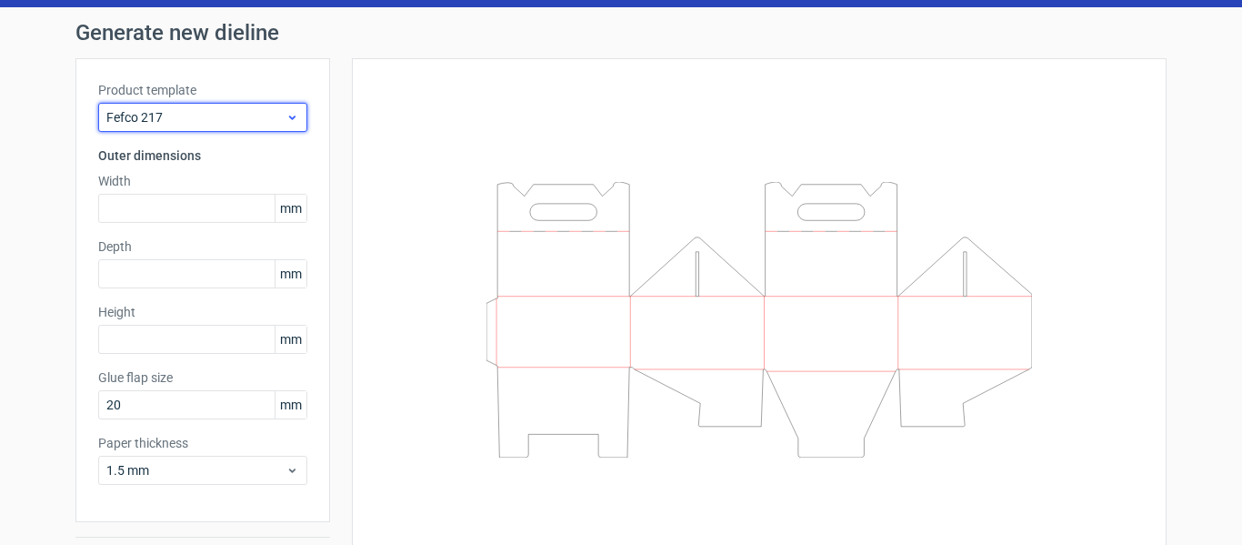
click at [244, 114] on span "Fefco 217" at bounding box center [195, 117] width 179 height 18
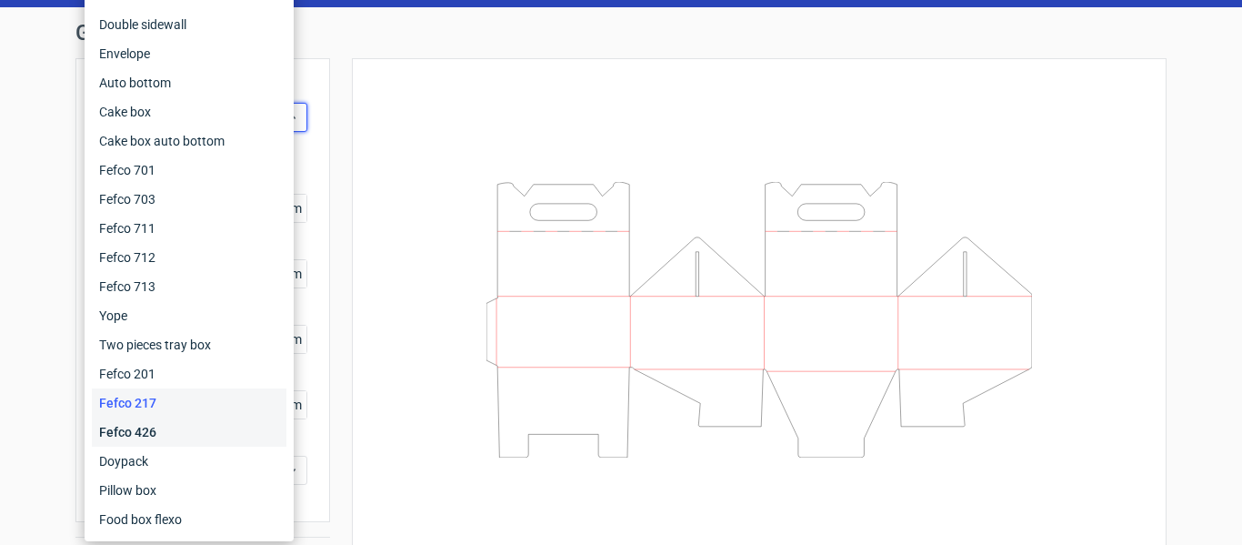
click at [178, 424] on div "Fefco 426" at bounding box center [189, 431] width 195 height 29
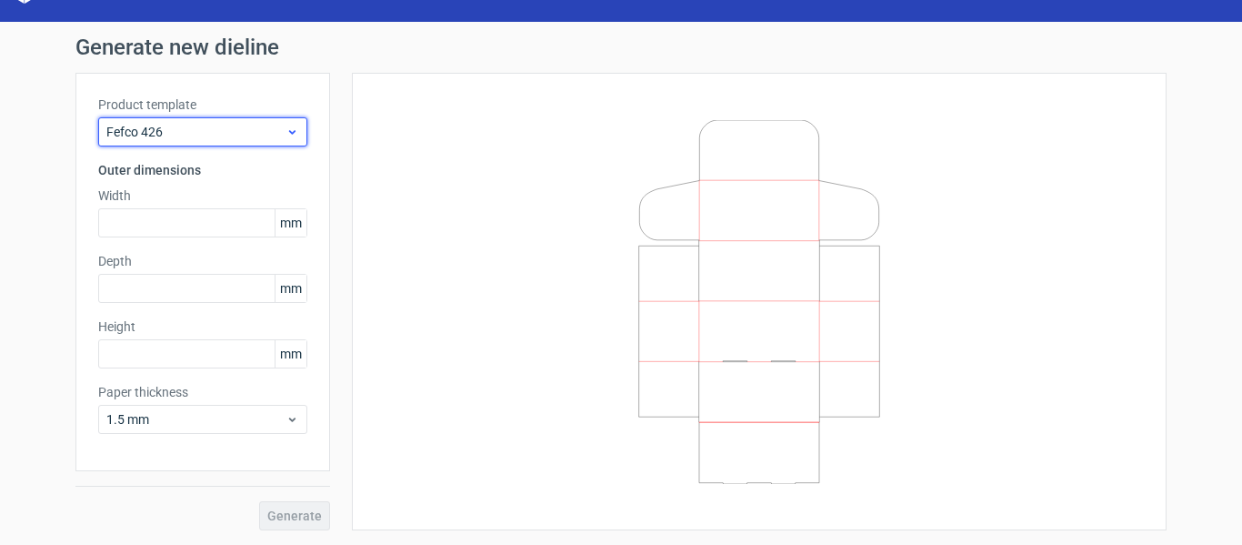
click at [260, 129] on span "Fefco 426" at bounding box center [195, 132] width 179 height 18
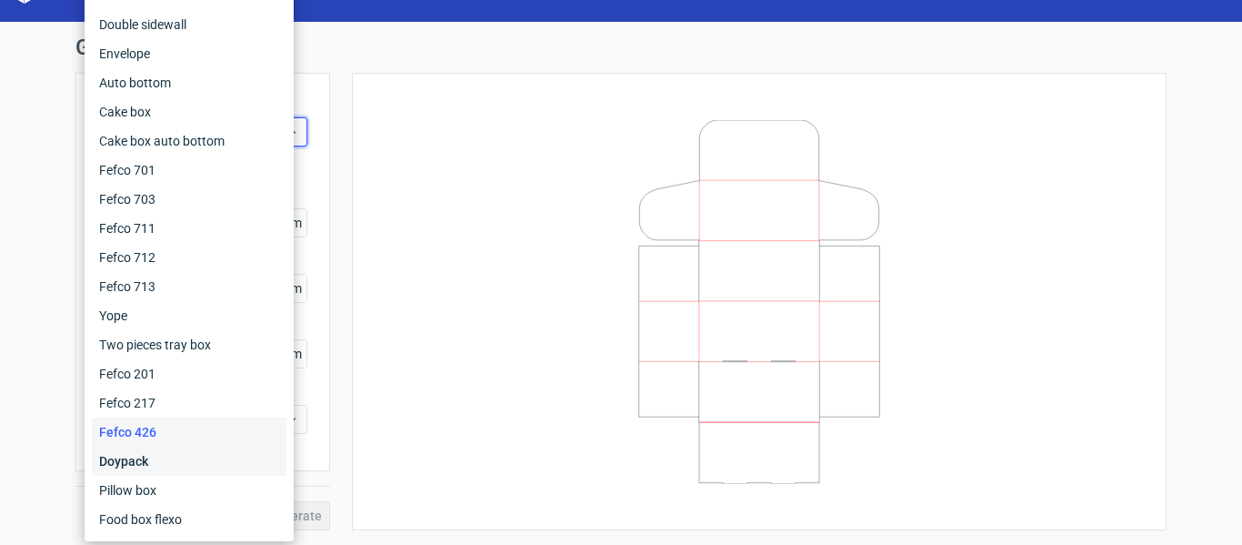
click at [192, 456] on div "Doypack" at bounding box center [189, 461] width 195 height 29
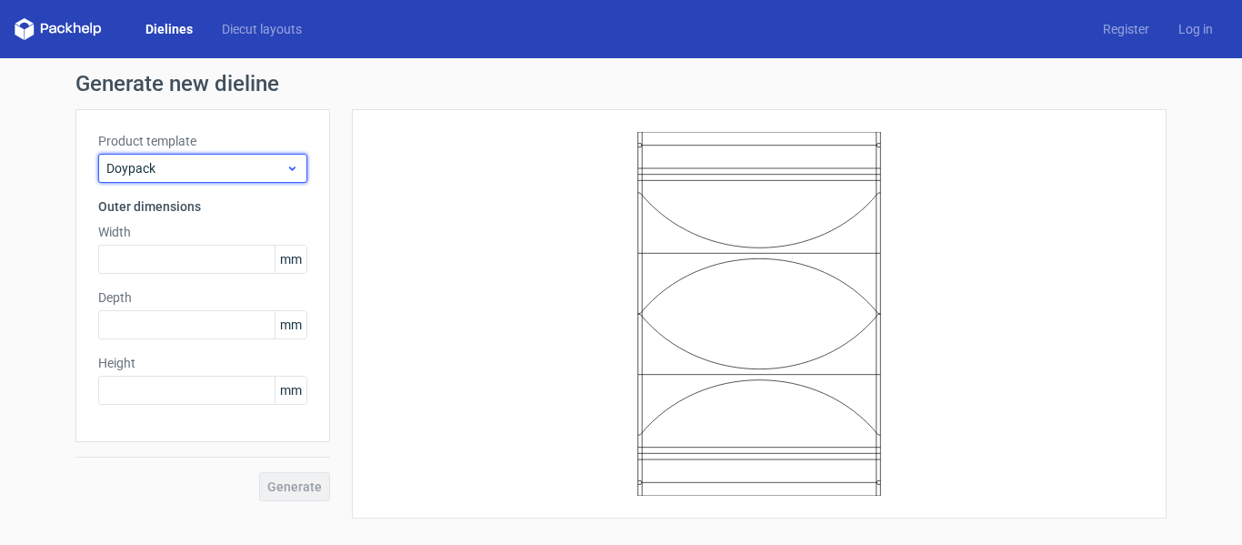
click at [208, 162] on span "Doypack" at bounding box center [195, 168] width 179 height 18
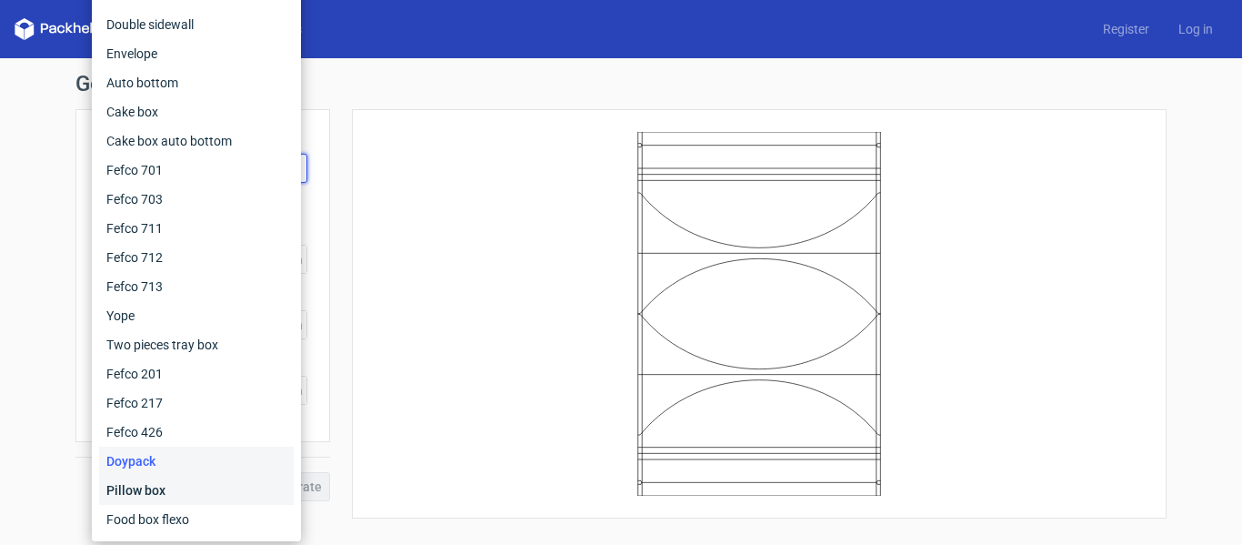
click at [163, 479] on div "Pillow box" at bounding box center [196, 490] width 195 height 29
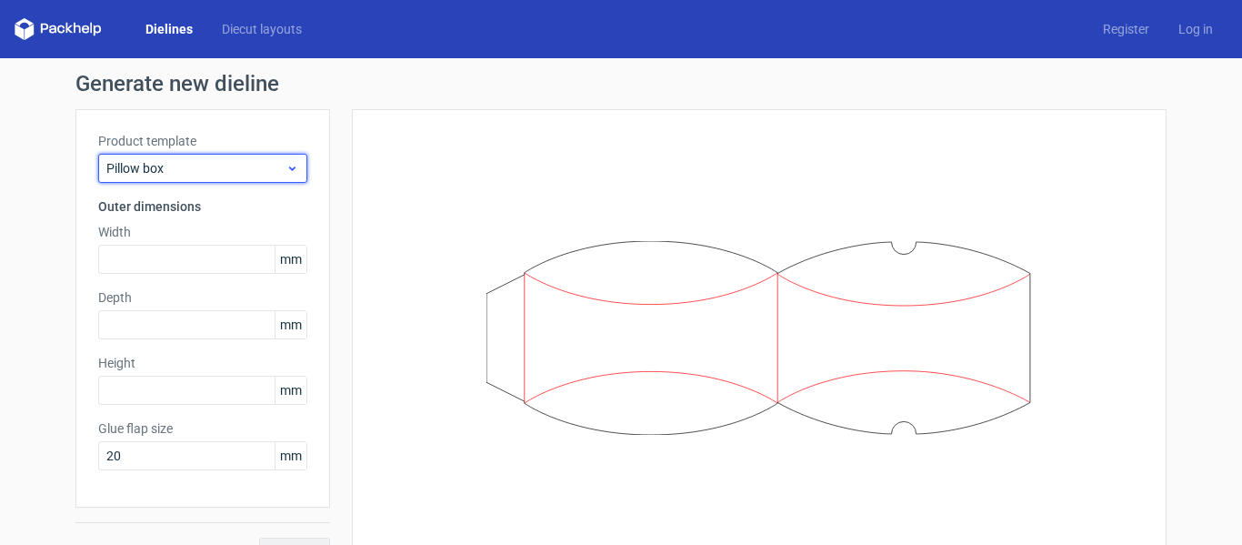
click at [242, 161] on span "Pillow box" at bounding box center [195, 168] width 179 height 18
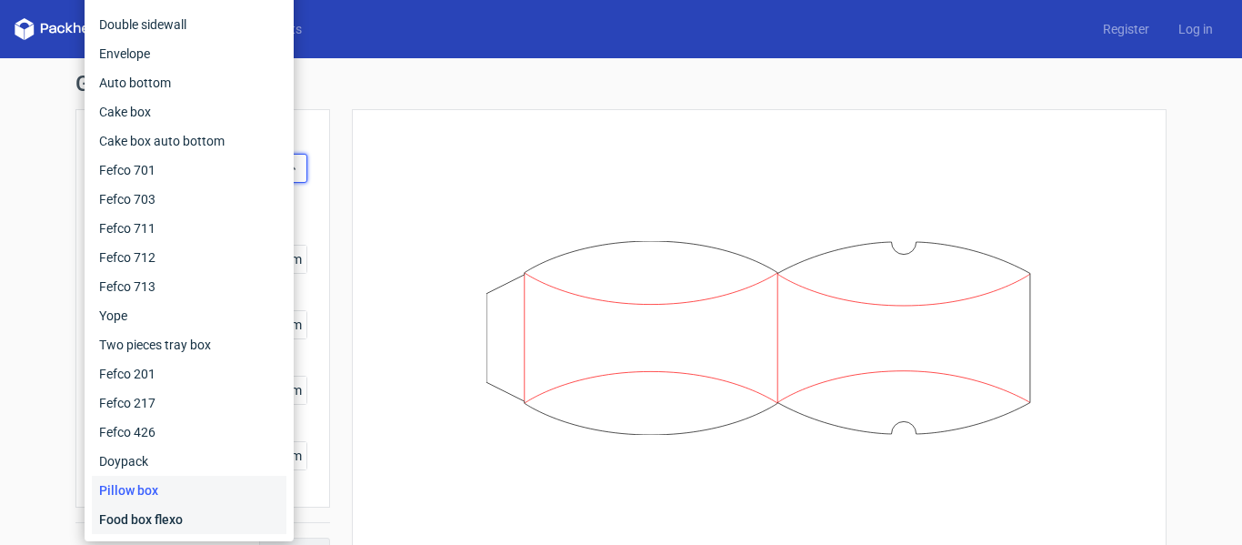
click at [183, 518] on div "Food box flexo" at bounding box center [189, 519] width 195 height 29
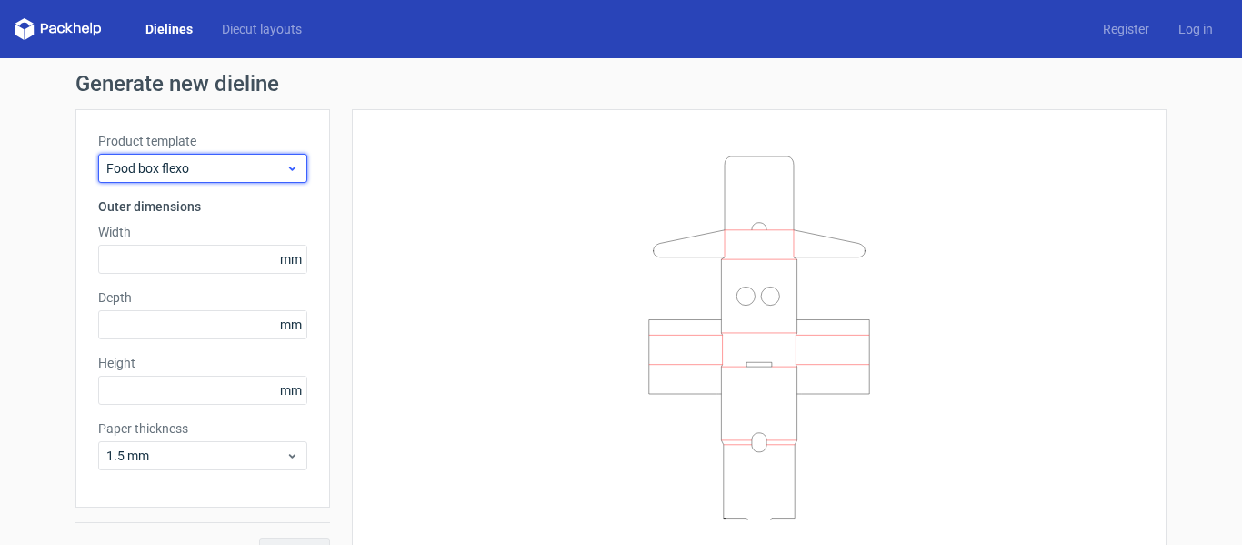
click at [236, 159] on span "Food box flexo" at bounding box center [195, 168] width 179 height 18
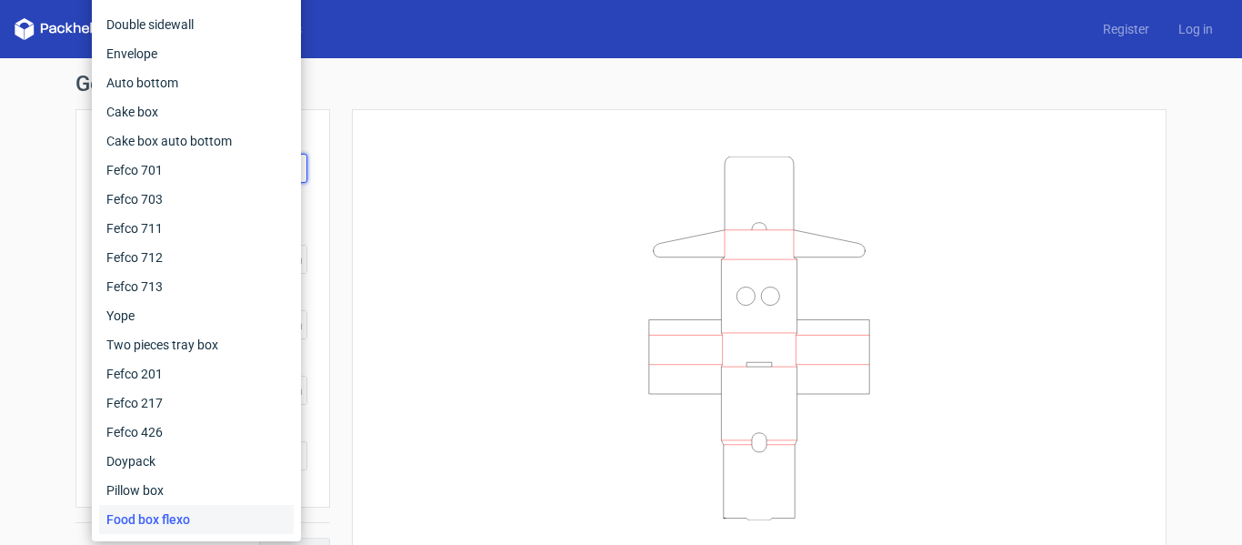
click at [328, 81] on h1 "Generate new dieline" at bounding box center [620, 84] width 1091 height 22
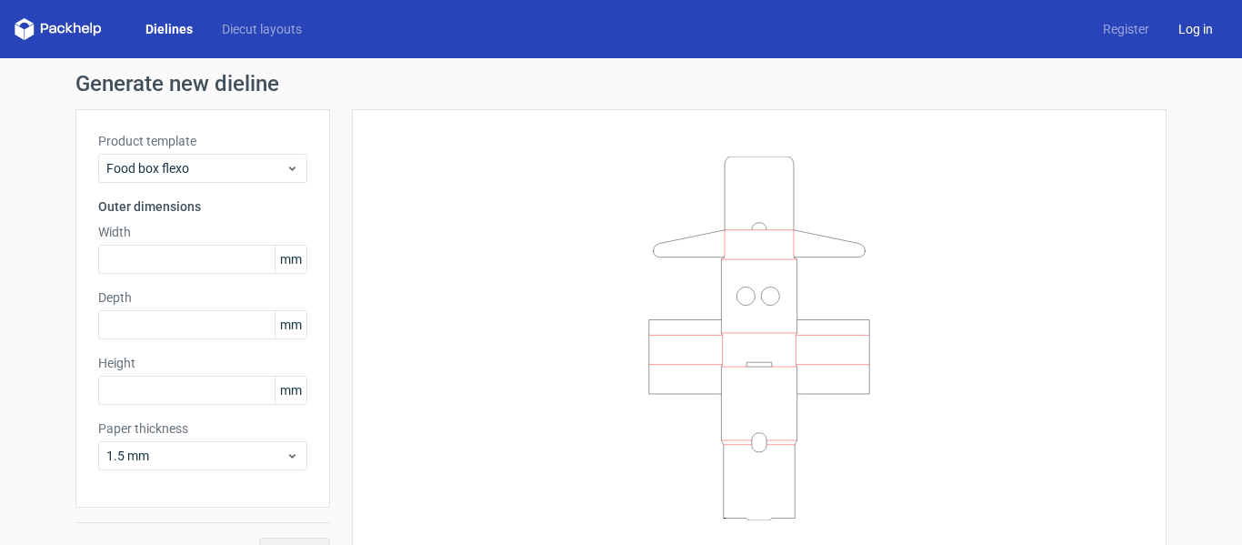
click at [1197, 25] on link "Log in" at bounding box center [1196, 29] width 64 height 18
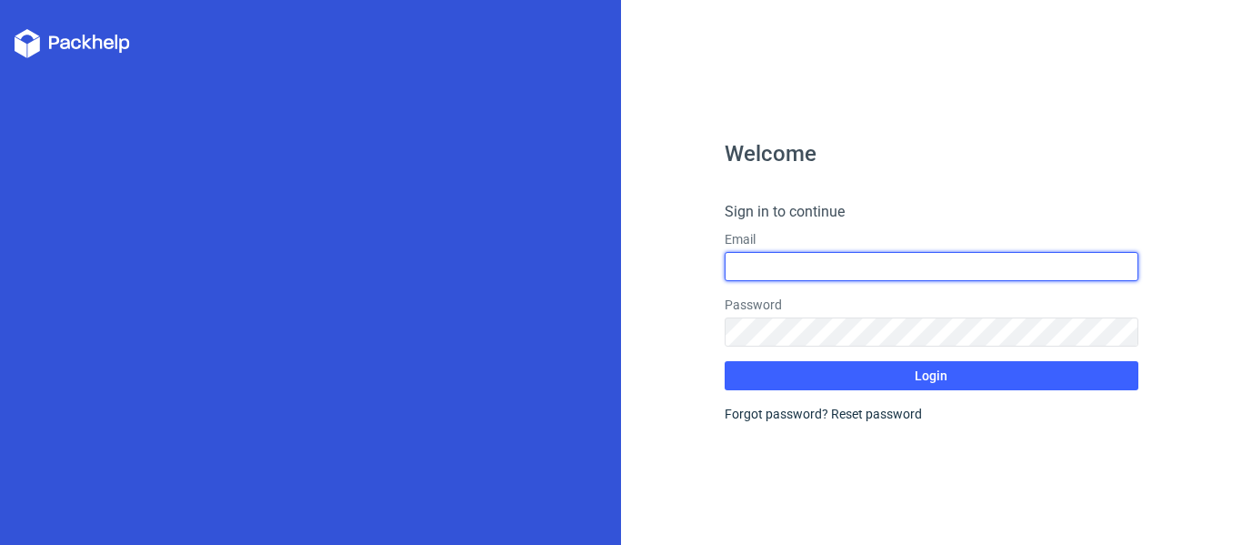
click at [867, 266] on input "text" at bounding box center [932, 266] width 414 height 29
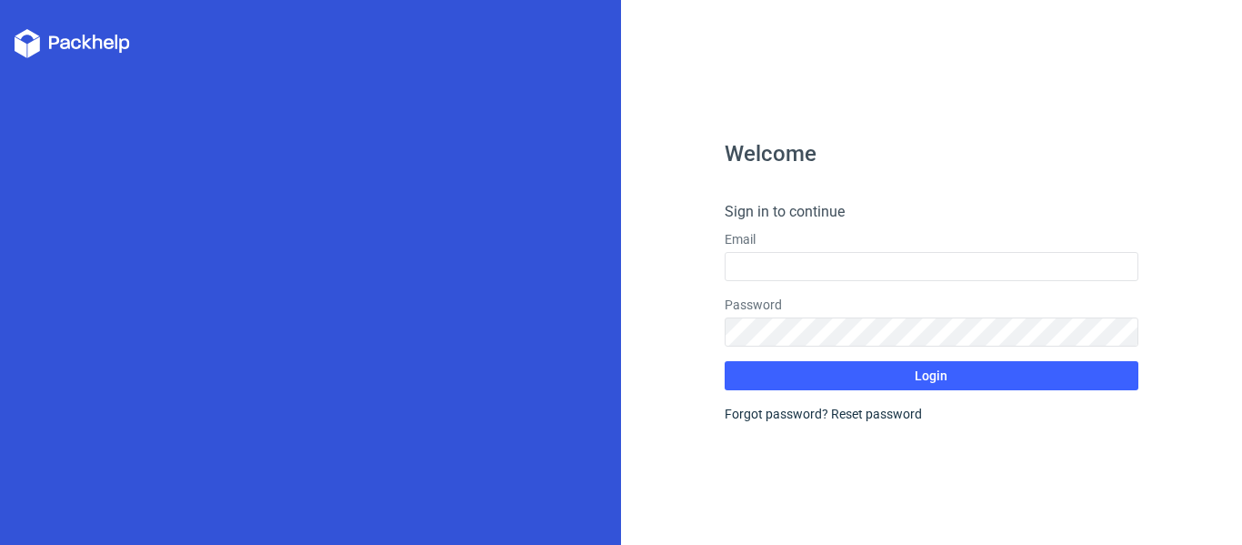
click at [835, 229] on form "Sign in to continue Email Password Login Forgot password? Reset password" at bounding box center [932, 312] width 414 height 222
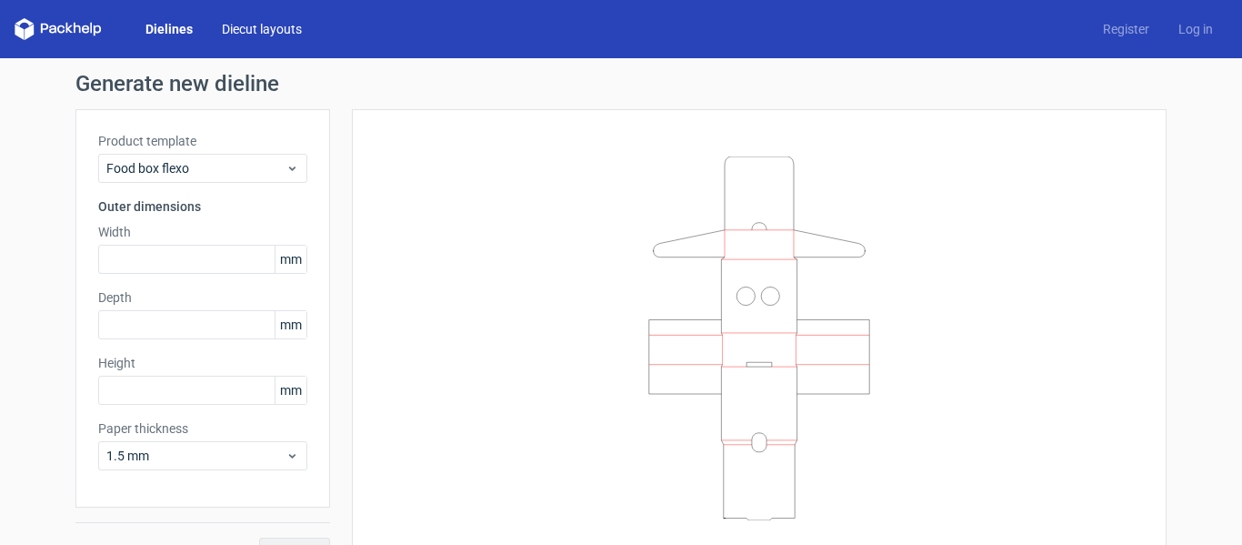
click at [244, 29] on link "Diecut layouts" at bounding box center [261, 29] width 109 height 18
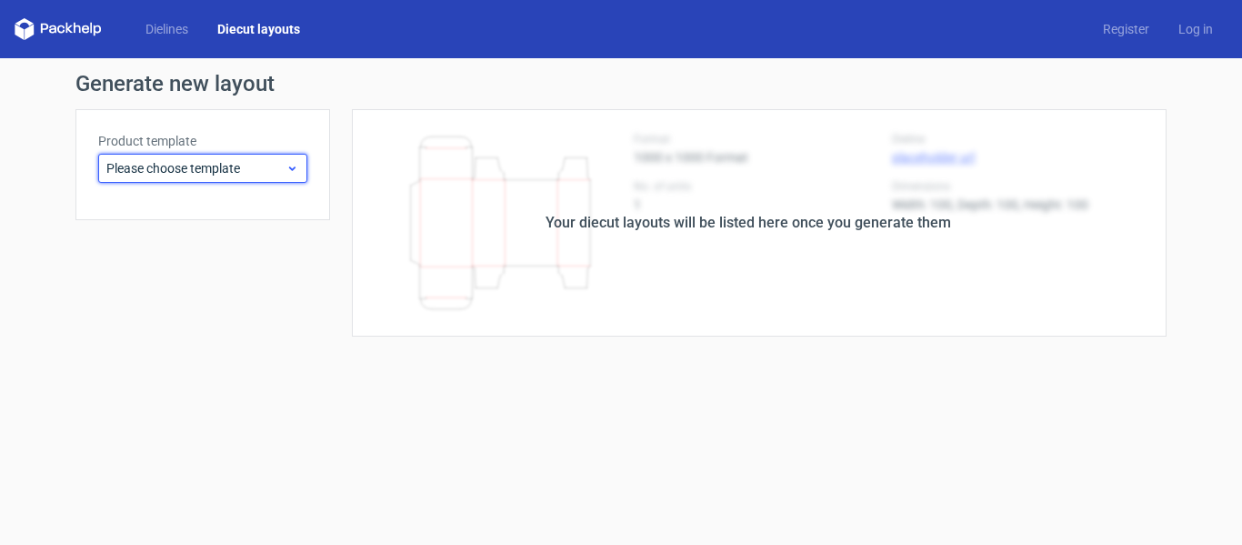
click at [282, 164] on span "Please choose template" at bounding box center [195, 168] width 179 height 18
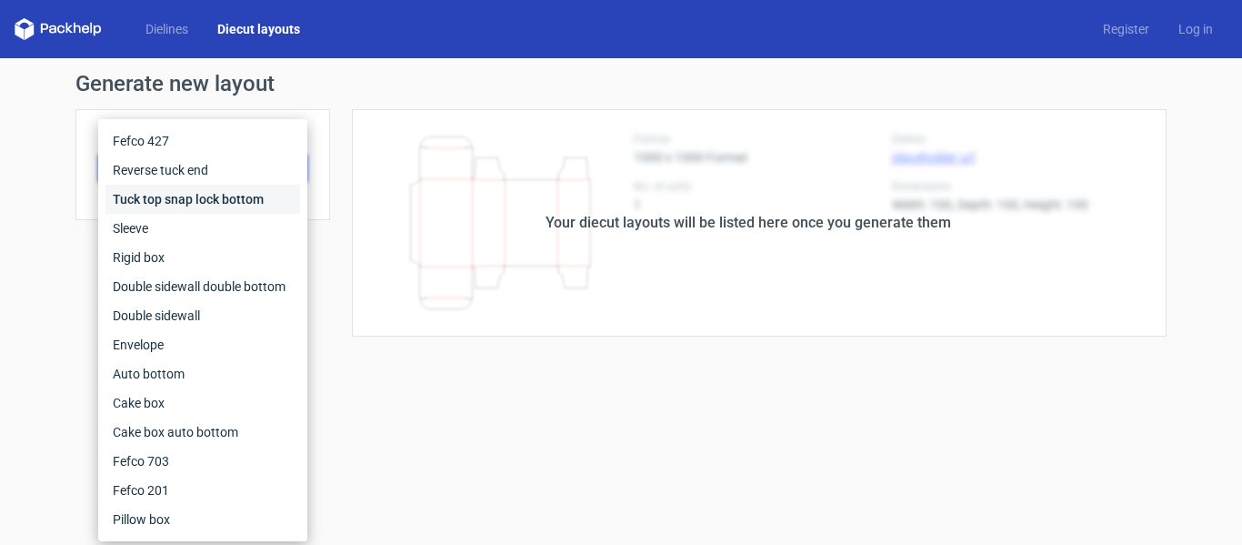
click at [270, 201] on div "Tuck top snap lock bottom" at bounding box center [203, 199] width 195 height 29
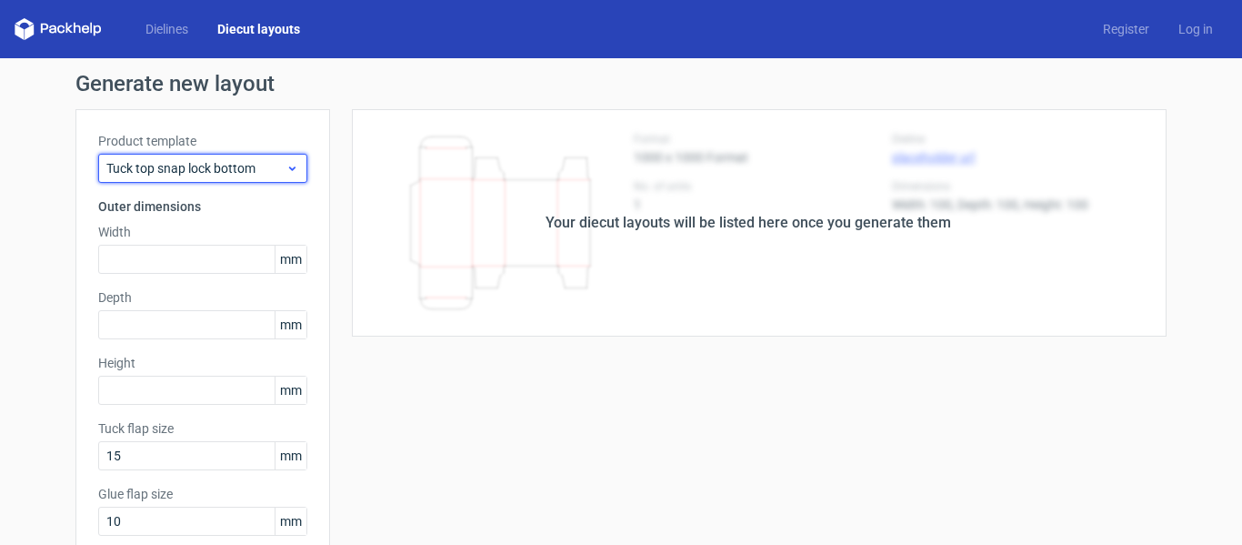
click at [260, 176] on span "Tuck top snap lock bottom" at bounding box center [195, 168] width 179 height 18
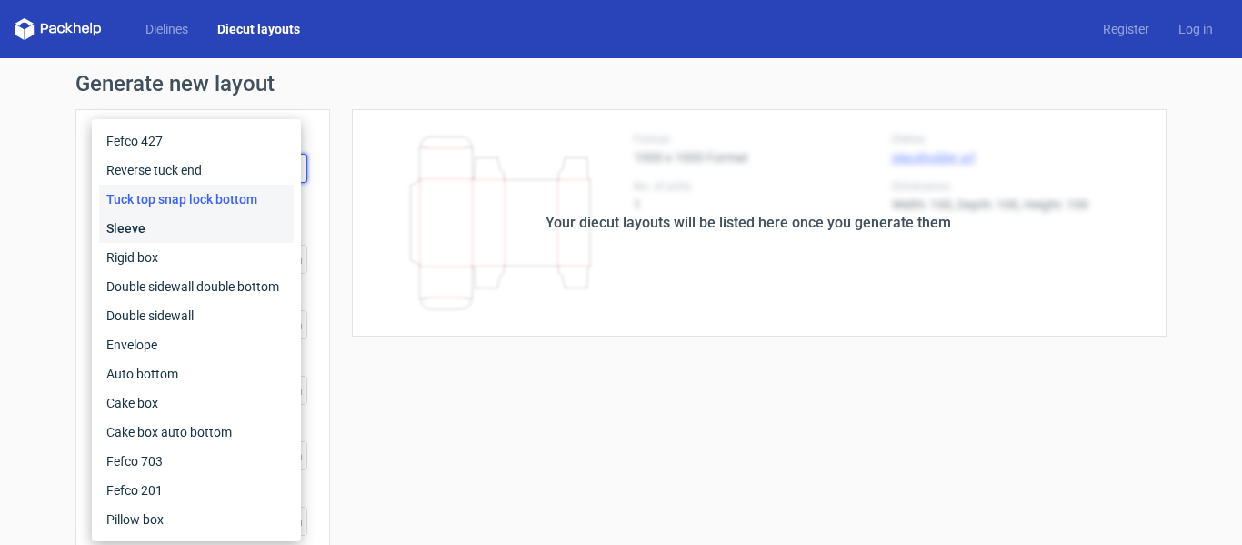
click at [227, 235] on div "Sleeve" at bounding box center [196, 228] width 195 height 29
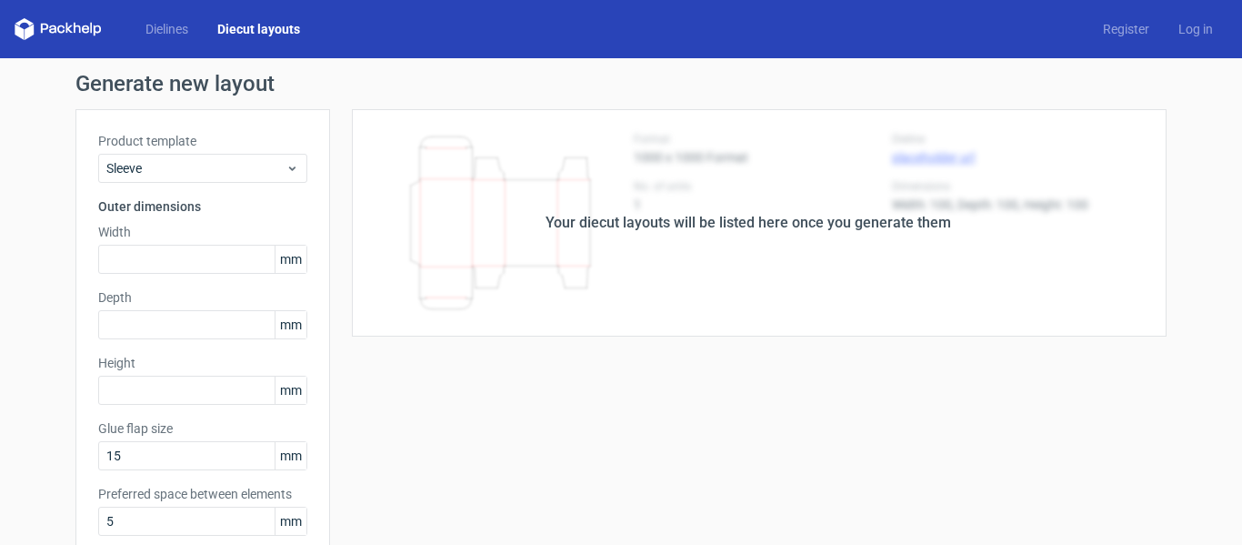
click at [644, 226] on div "Your diecut layouts will be listed here once you generate them" at bounding box center [749, 223] width 406 height 22
click at [836, 316] on div "Your diecut layouts will be listed here once you generate them" at bounding box center [748, 222] width 837 height 227
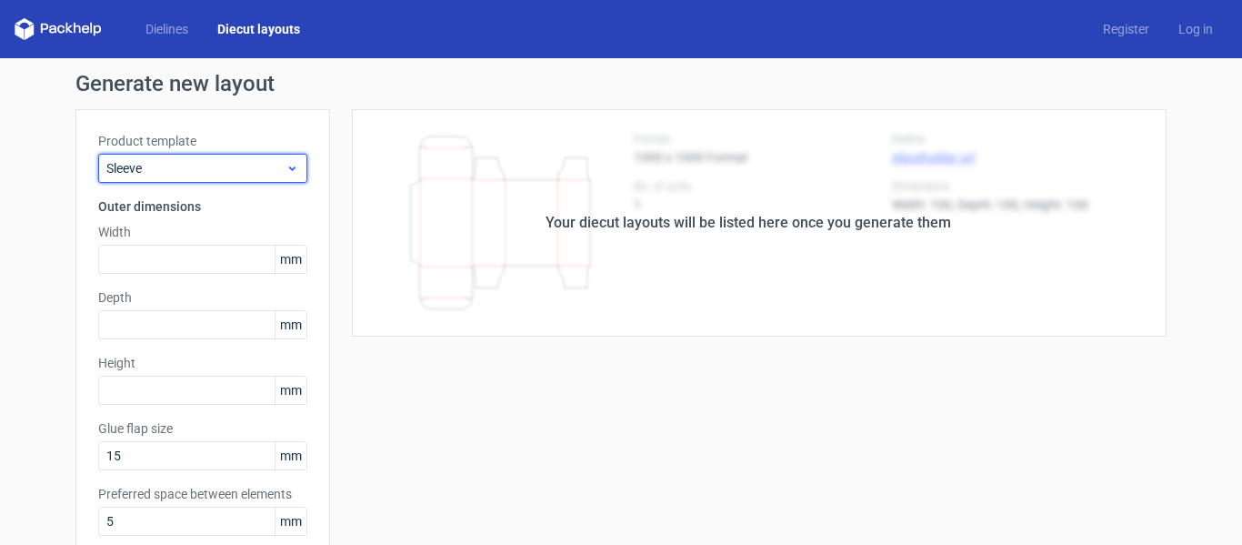
click at [265, 164] on span "Sleeve" at bounding box center [195, 168] width 179 height 18
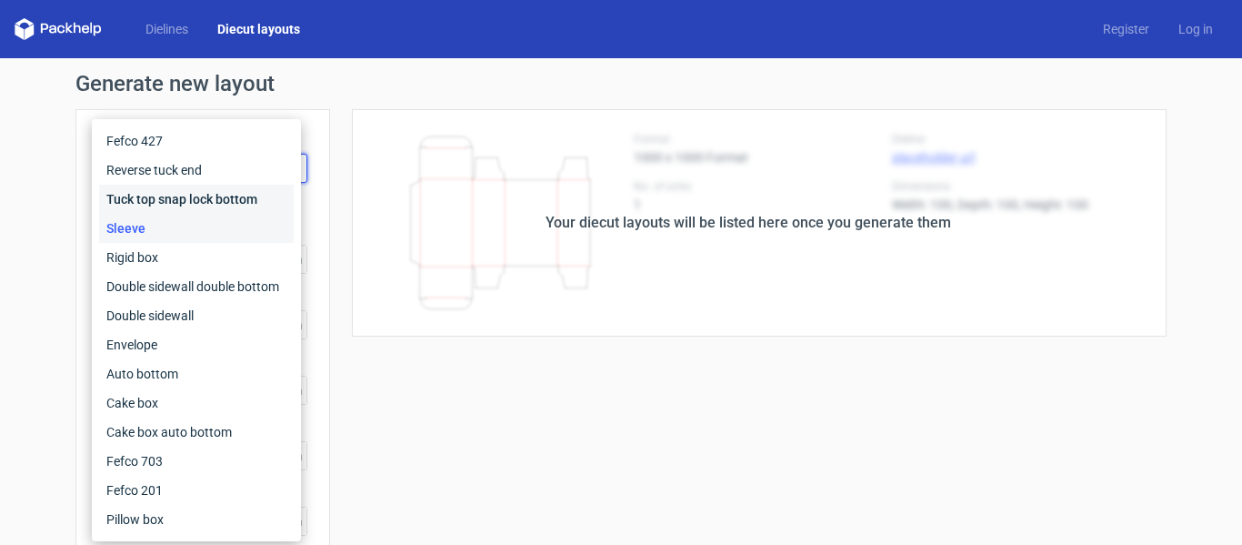
click at [228, 199] on div "Tuck top snap lock bottom" at bounding box center [196, 199] width 195 height 29
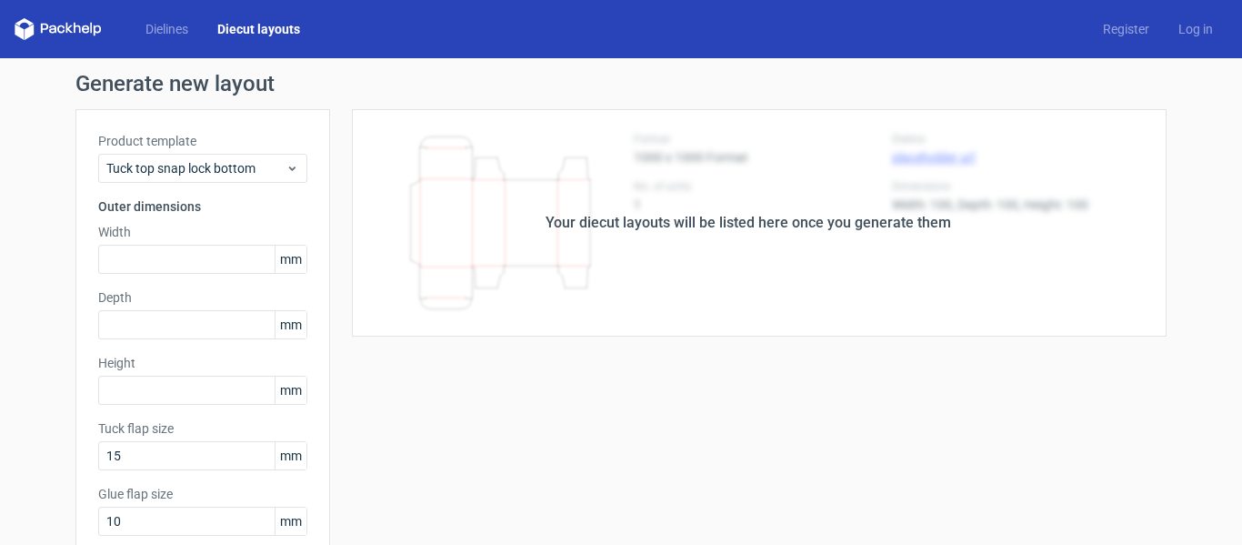
click at [789, 226] on div "Your diecut layouts will be listed here once you generate them" at bounding box center [749, 223] width 406 height 22
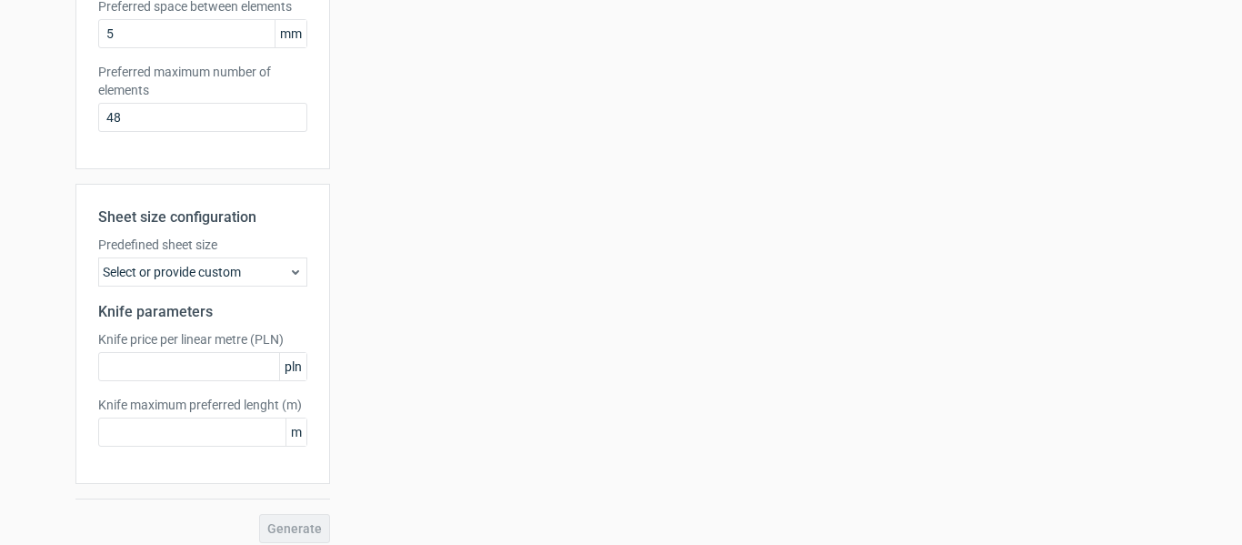
scroll to position [566, 0]
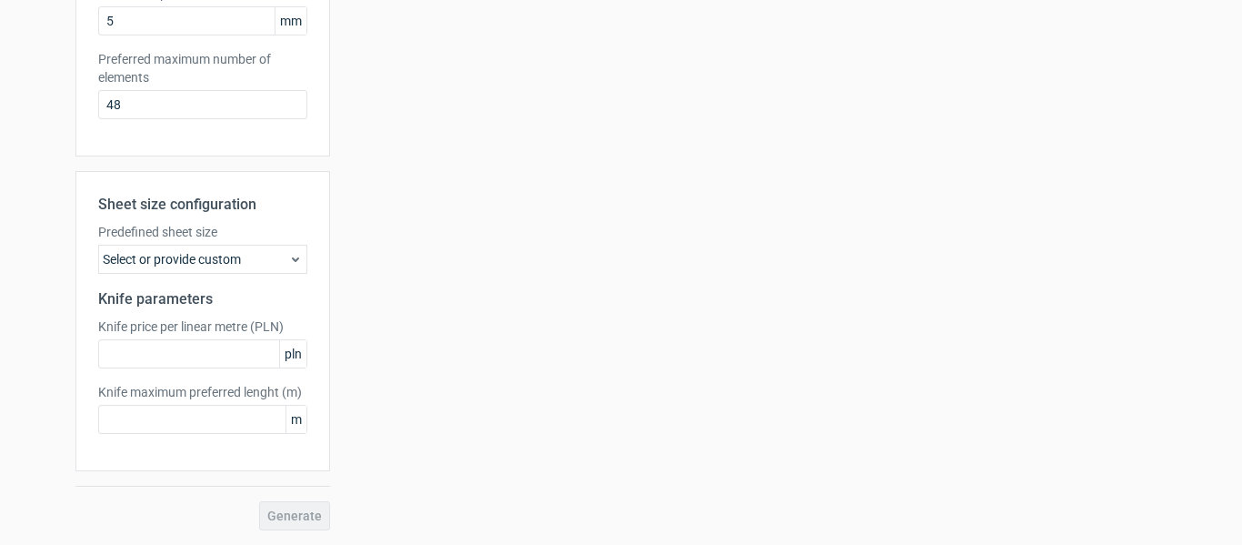
click at [251, 261] on div "Select or provide custom" at bounding box center [202, 259] width 209 height 29
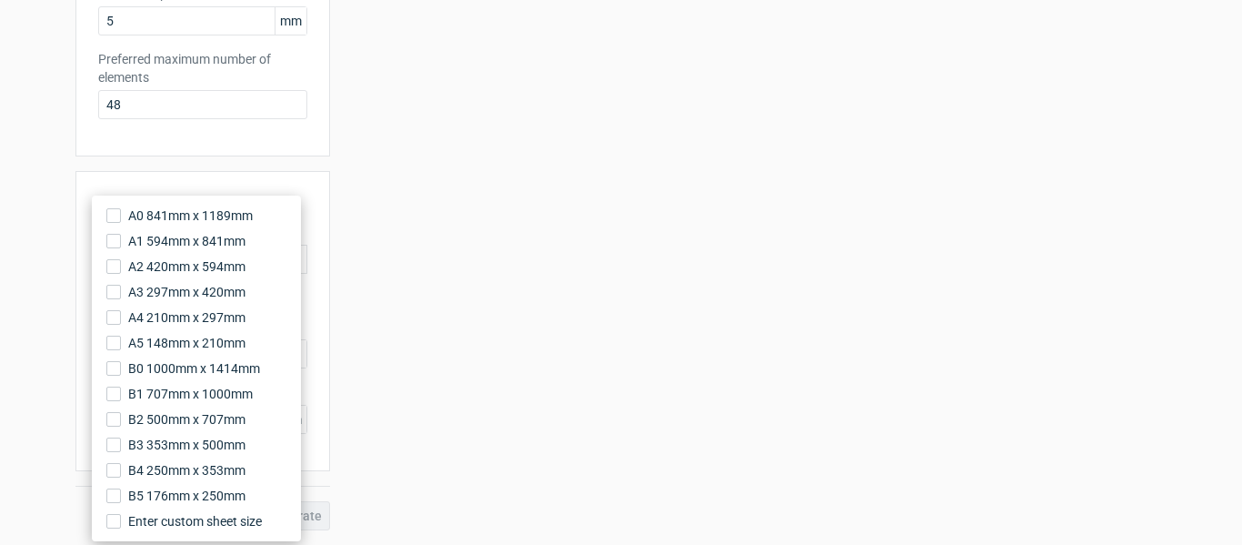
click at [425, 369] on div "Your diecut layouts will be listed here once you generate them Height Depth Wid…" at bounding box center [748, 36] width 837 height 987
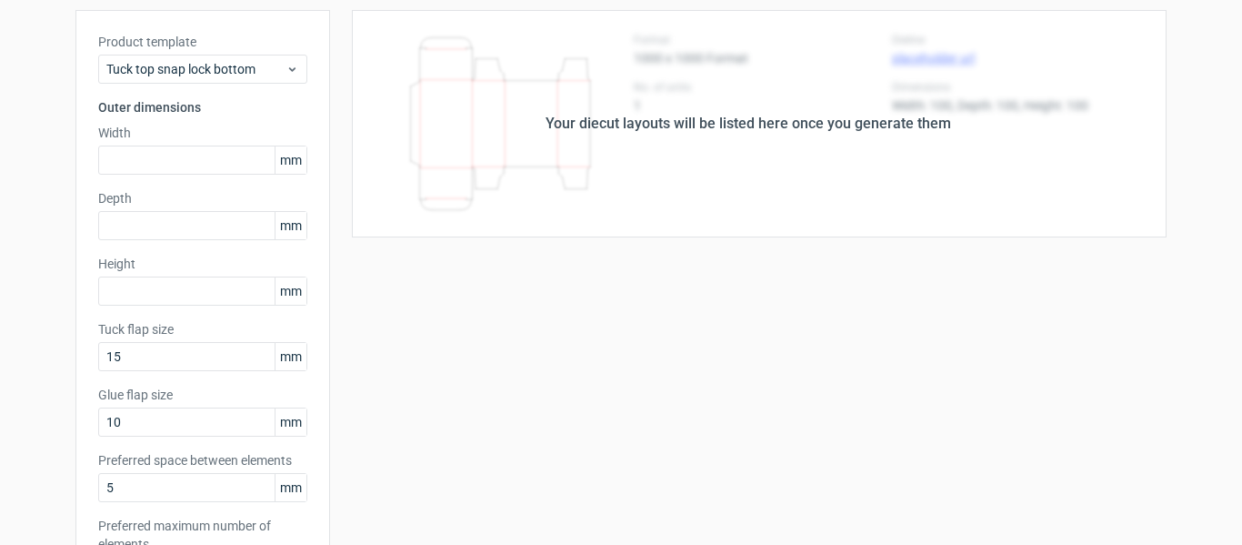
scroll to position [0, 0]
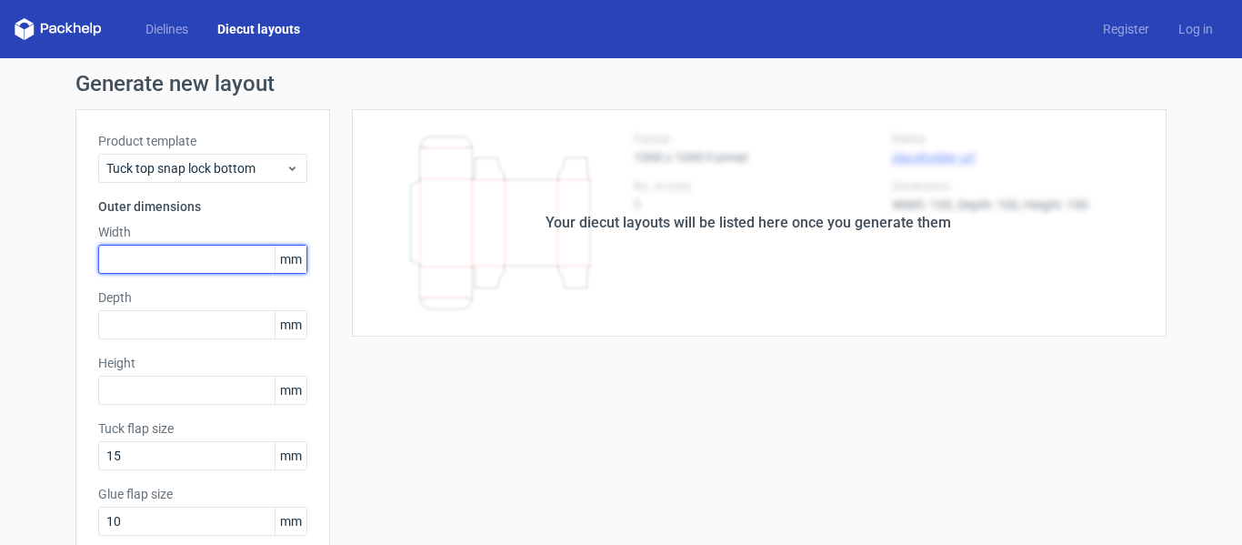
click at [152, 256] on input "text" at bounding box center [202, 259] width 209 height 29
type input "44"
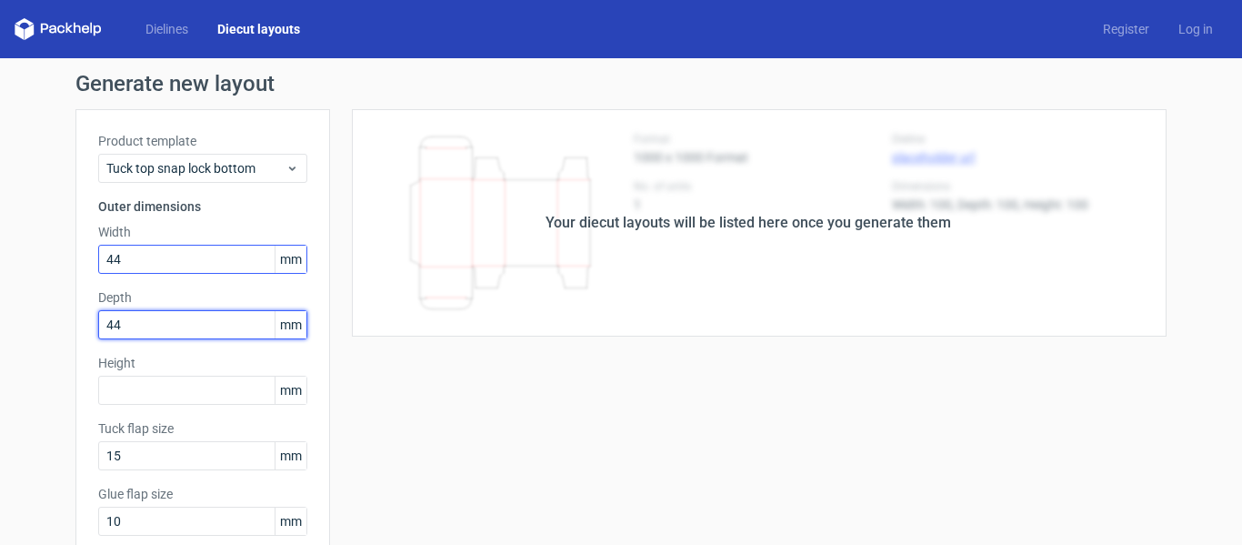
type input "44"
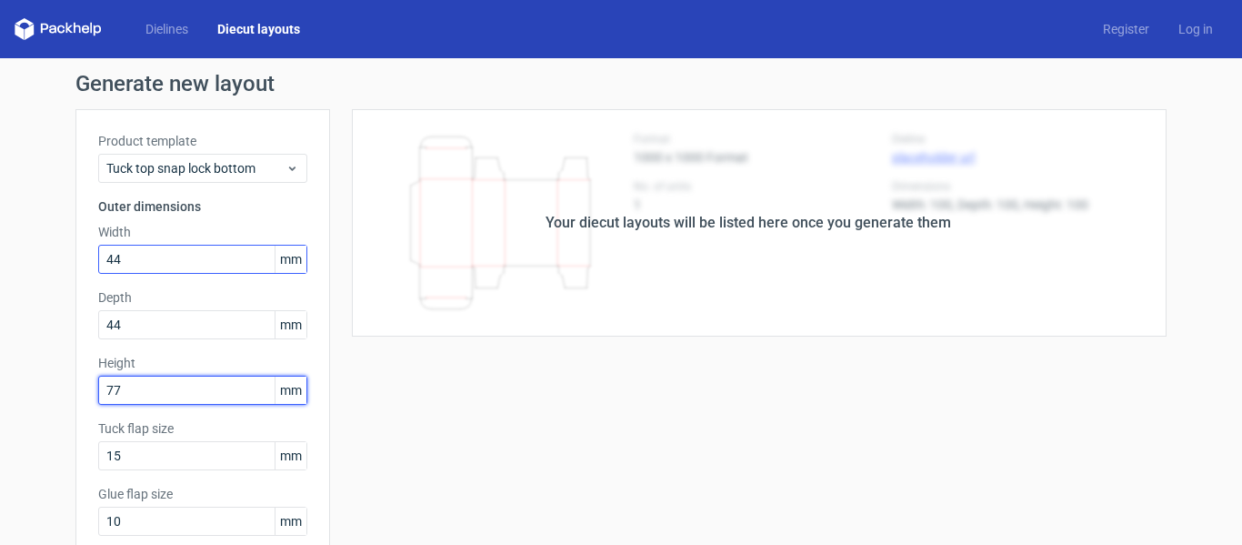
type input "77"
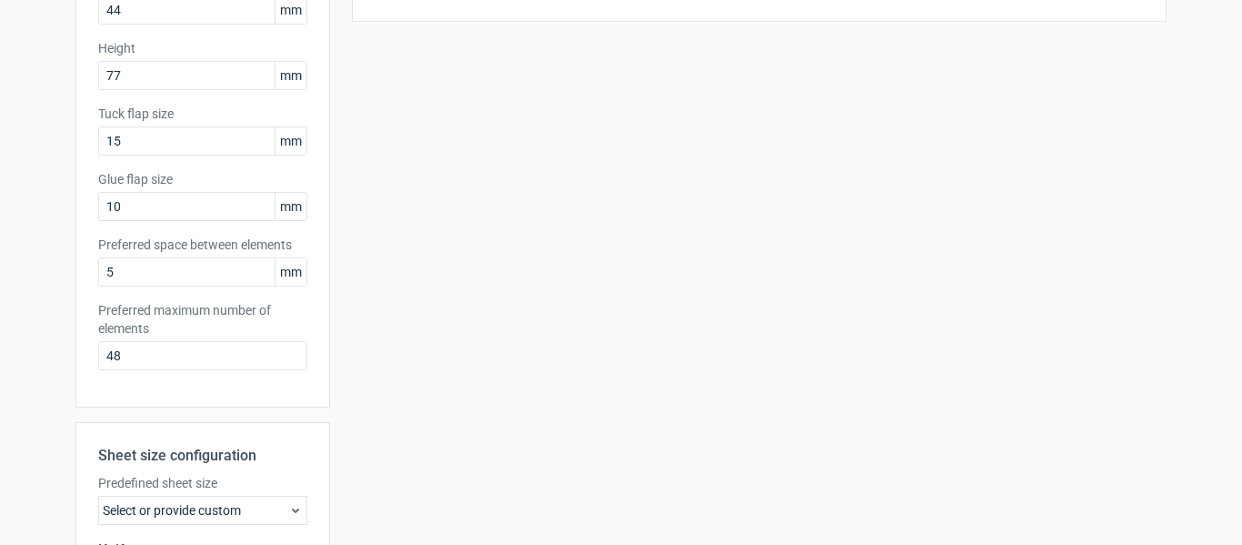
scroll to position [566, 0]
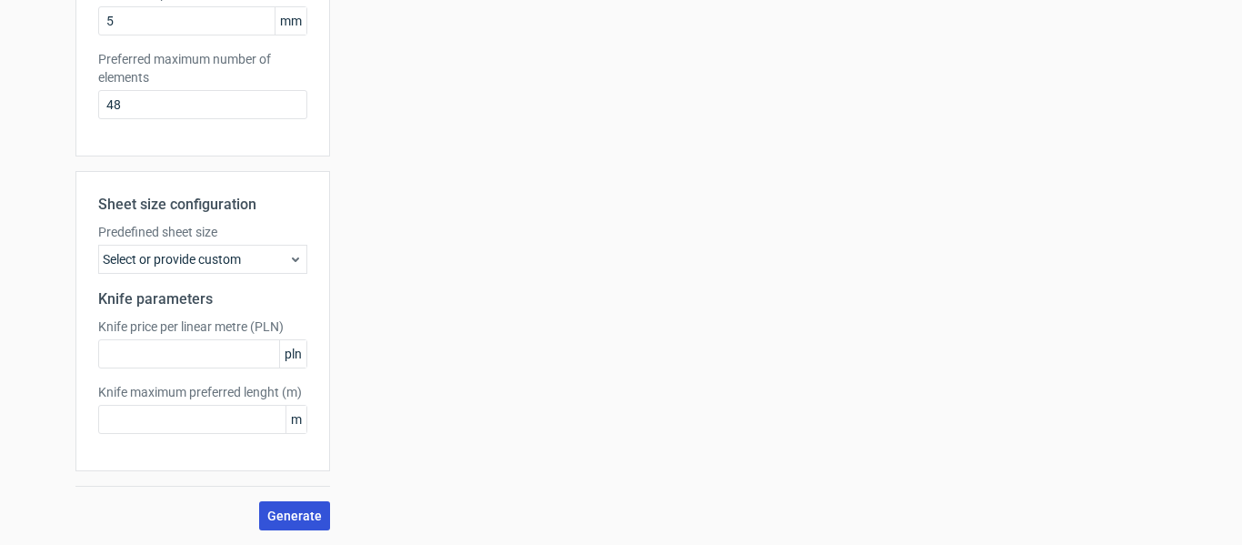
click at [286, 518] on span "Generate" at bounding box center [294, 515] width 55 height 13
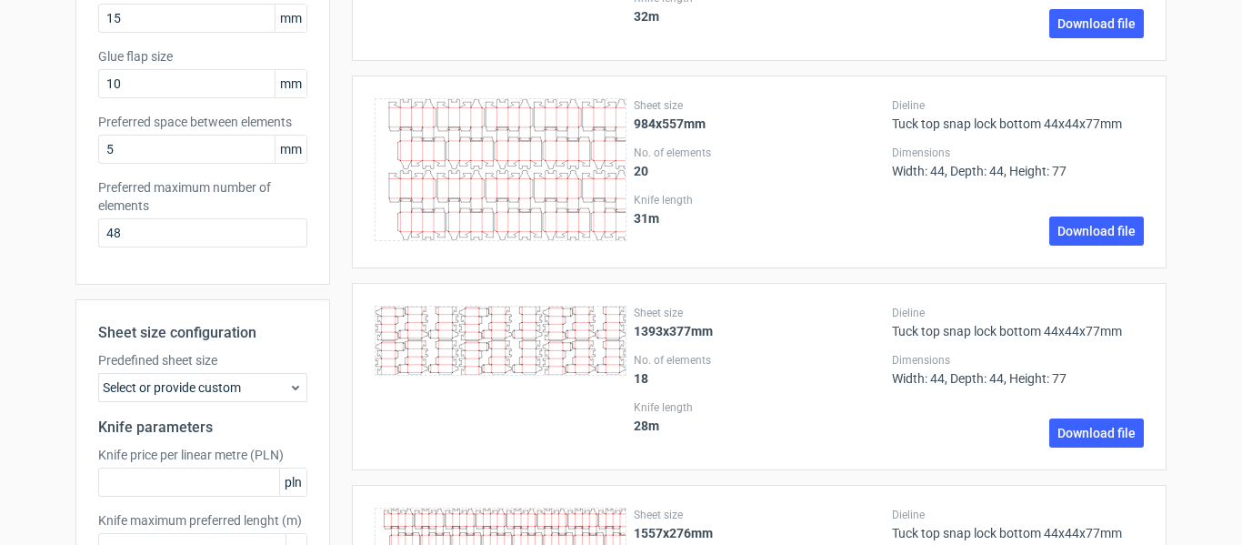
scroll to position [455, 0]
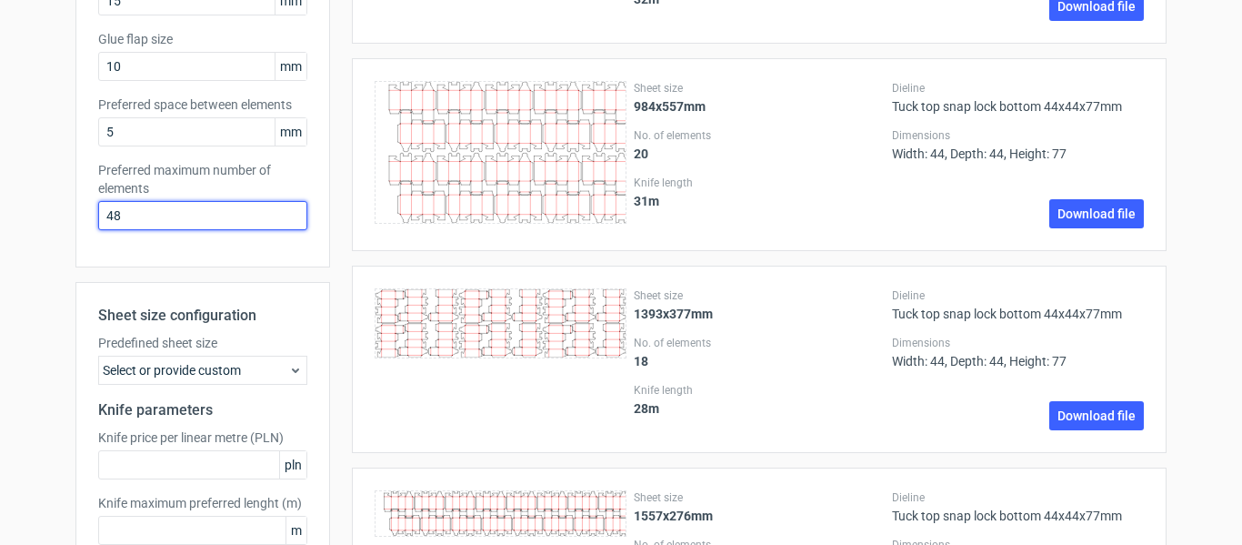
drag, startPoint x: 125, startPoint y: 218, endPoint x: 51, endPoint y: 225, distance: 73.9
type input "1"
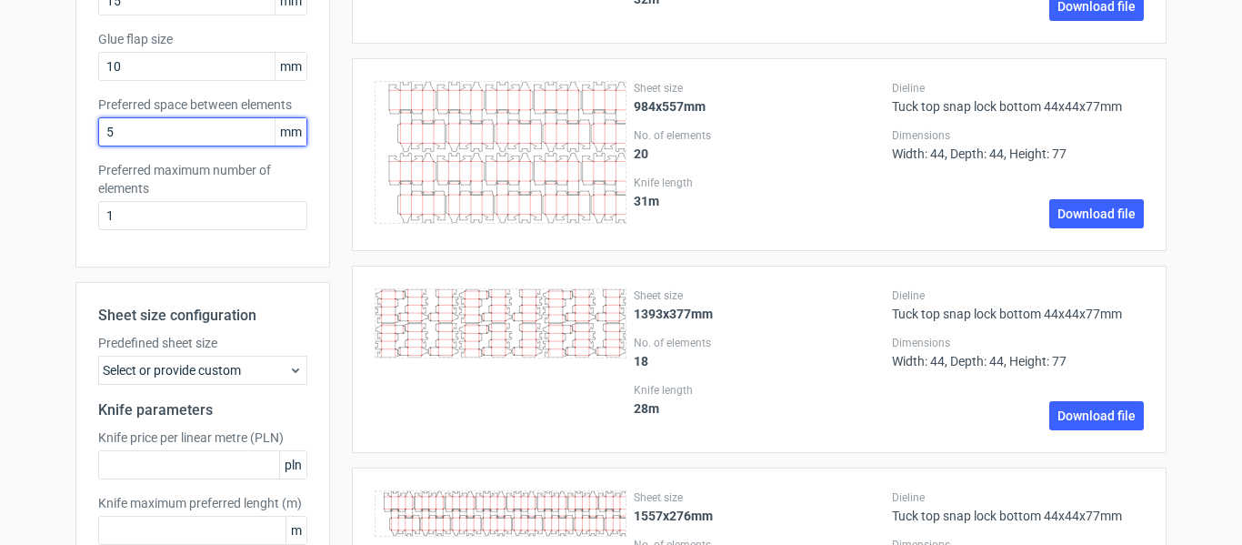
drag, startPoint x: 198, startPoint y: 128, endPoint x: 68, endPoint y: 128, distance: 130.1
type input "0"
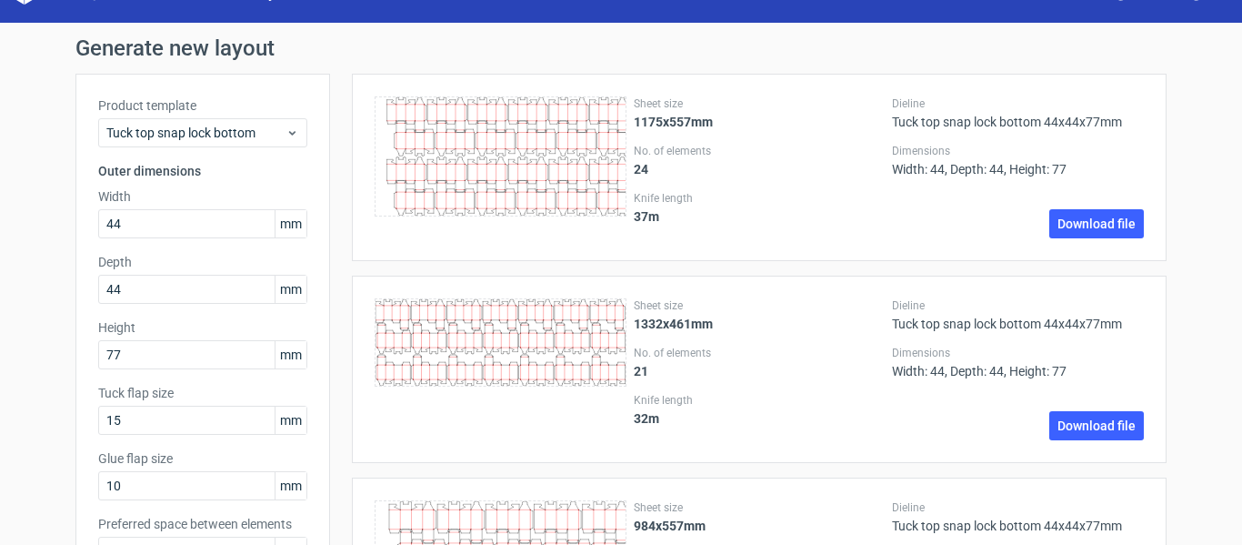
scroll to position [0, 0]
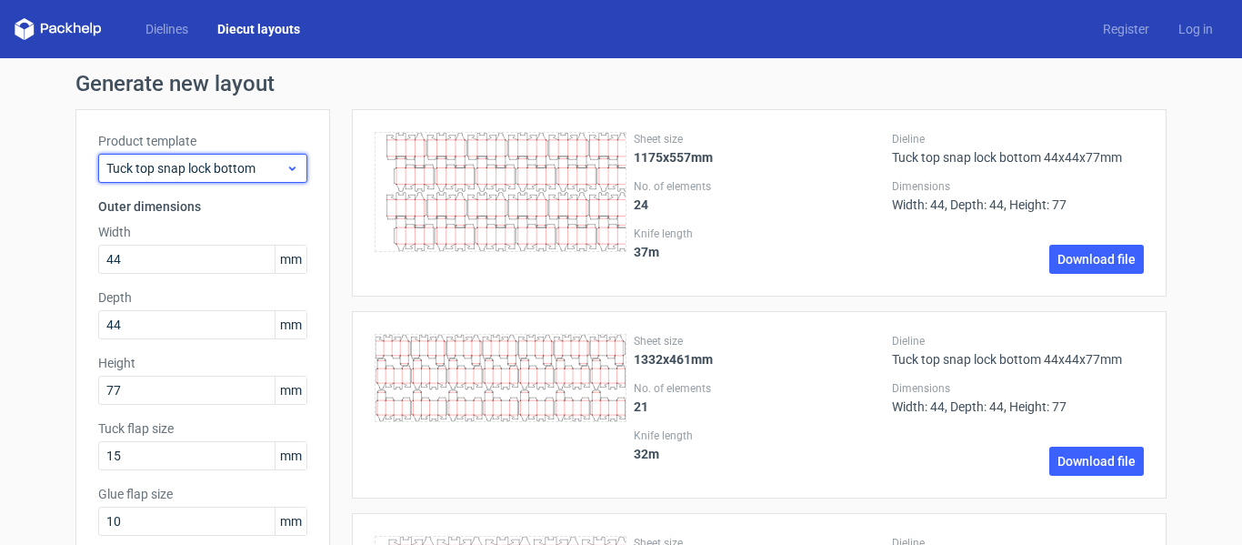
click at [202, 173] on span "Tuck top snap lock bottom" at bounding box center [195, 168] width 179 height 18
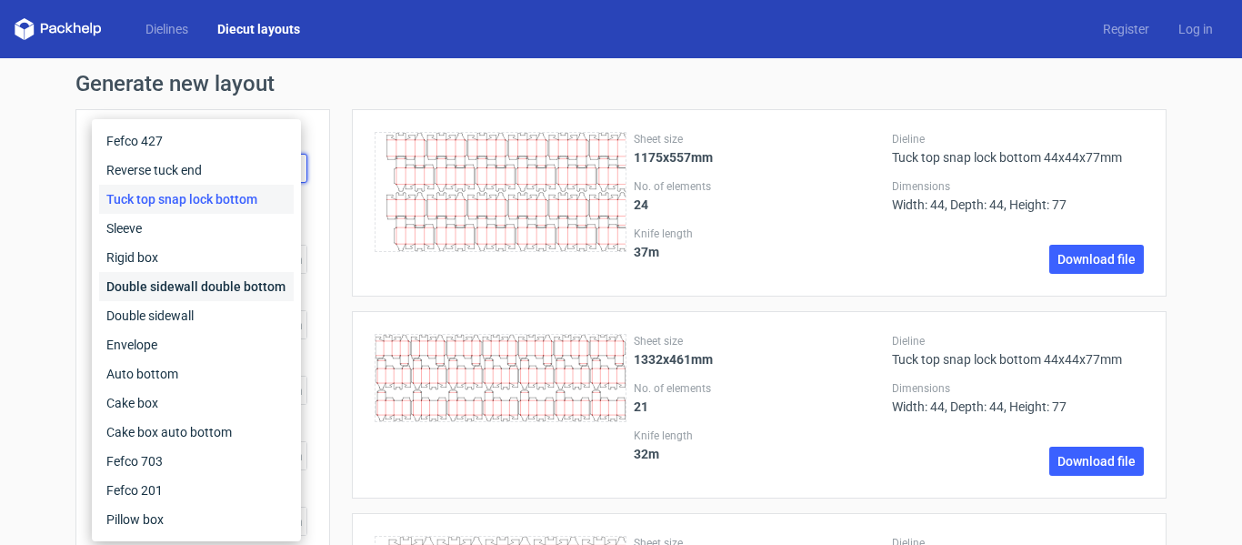
click at [208, 290] on div "Double sidewall double bottom" at bounding box center [196, 286] width 195 height 29
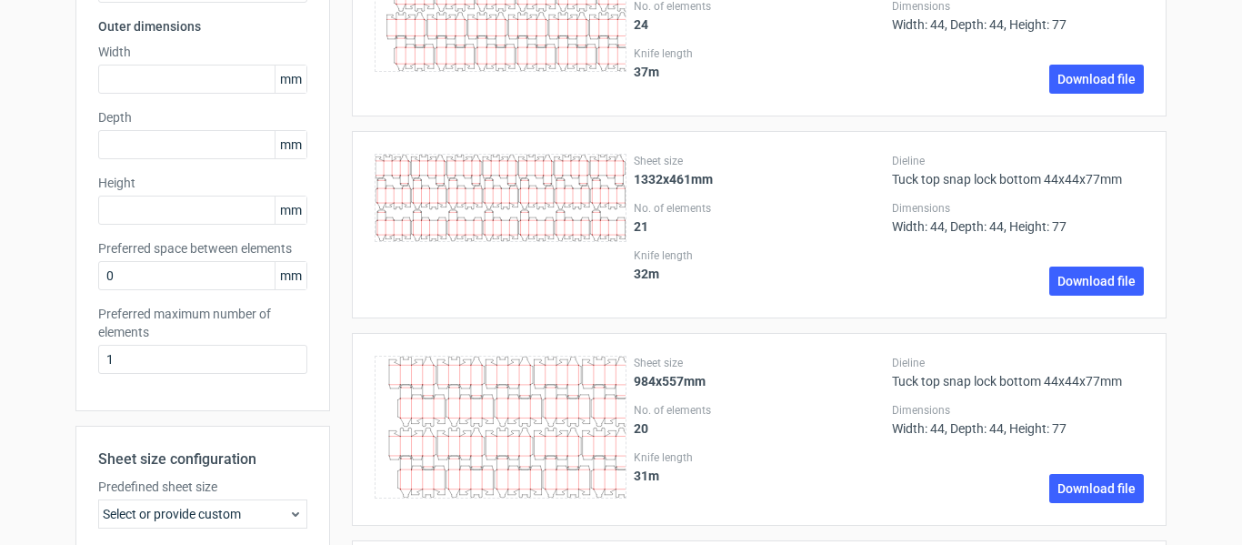
scroll to position [182, 0]
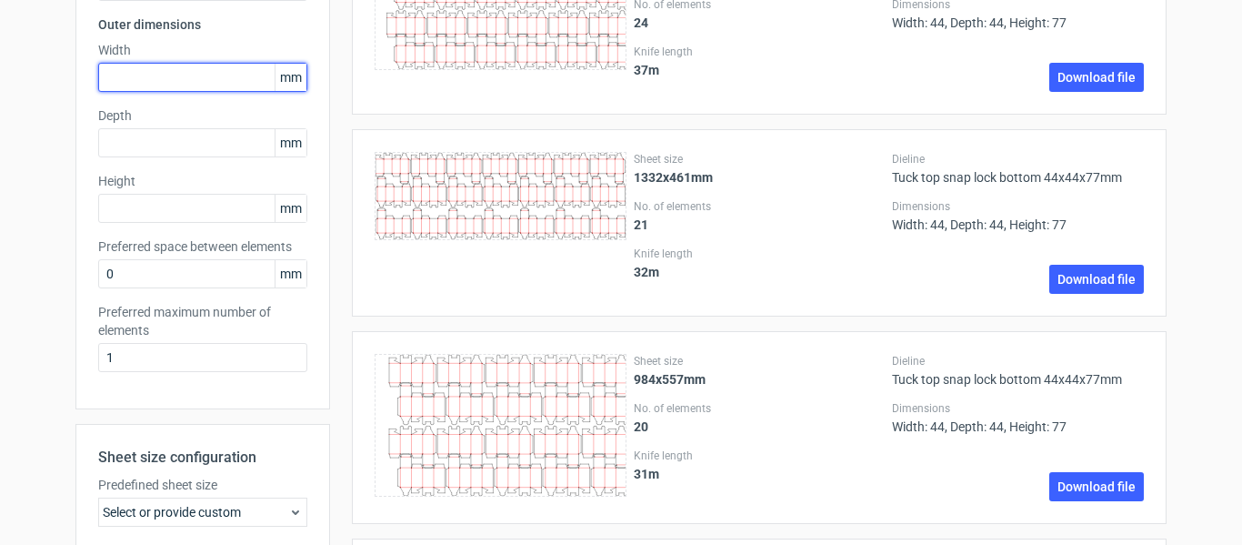
click at [165, 81] on input "text" at bounding box center [202, 77] width 209 height 29
type input "44"
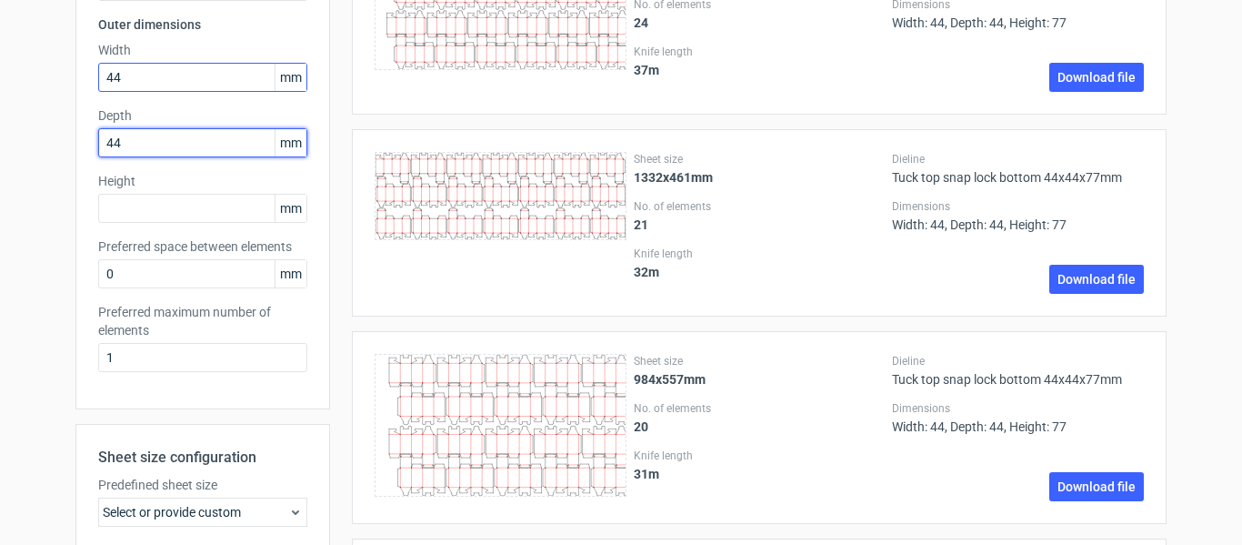
type input "44"
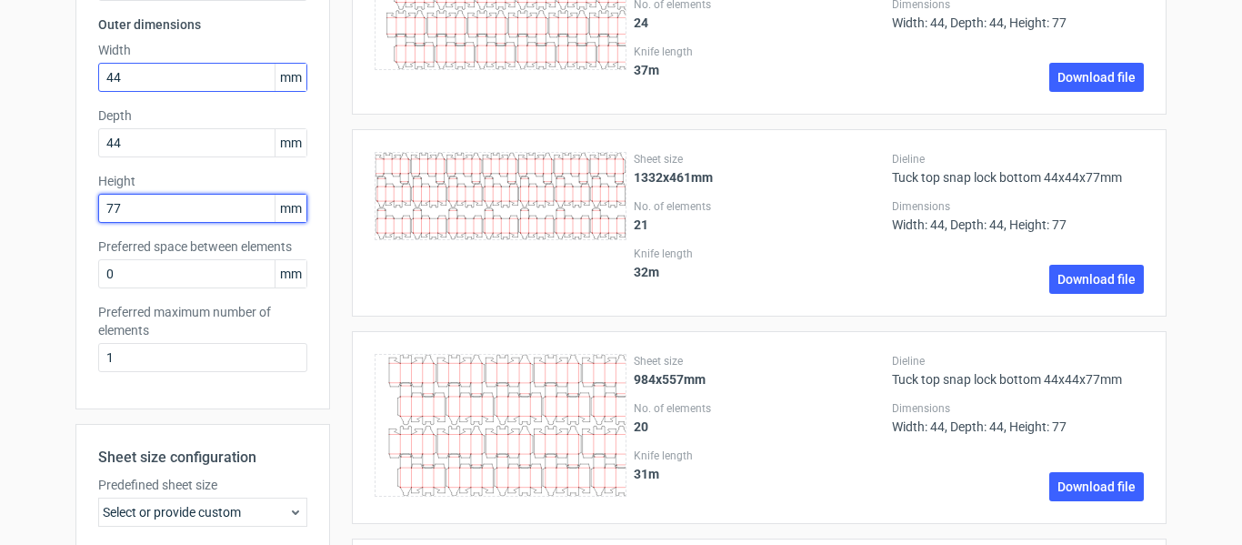
type input "77"
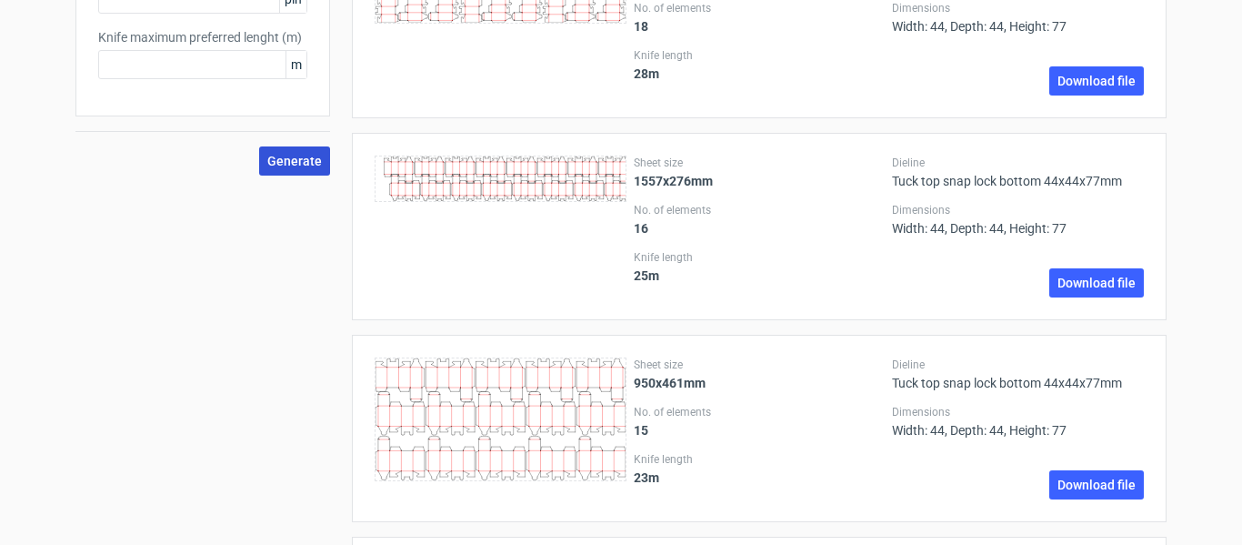
click at [286, 164] on span "Generate" at bounding box center [294, 161] width 55 height 13
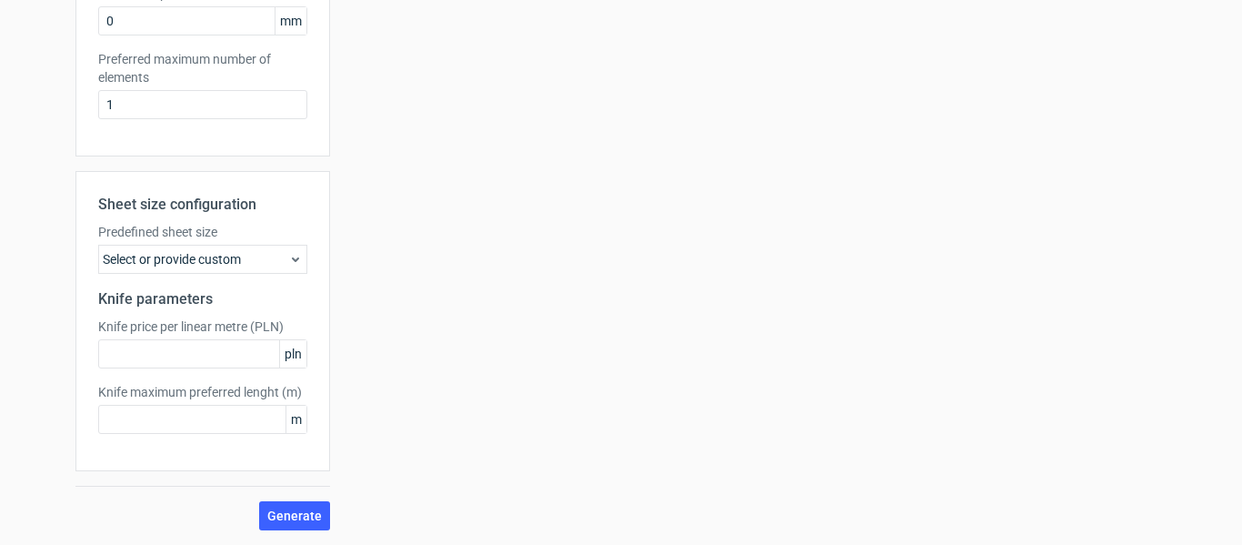
scroll to position [0, 0]
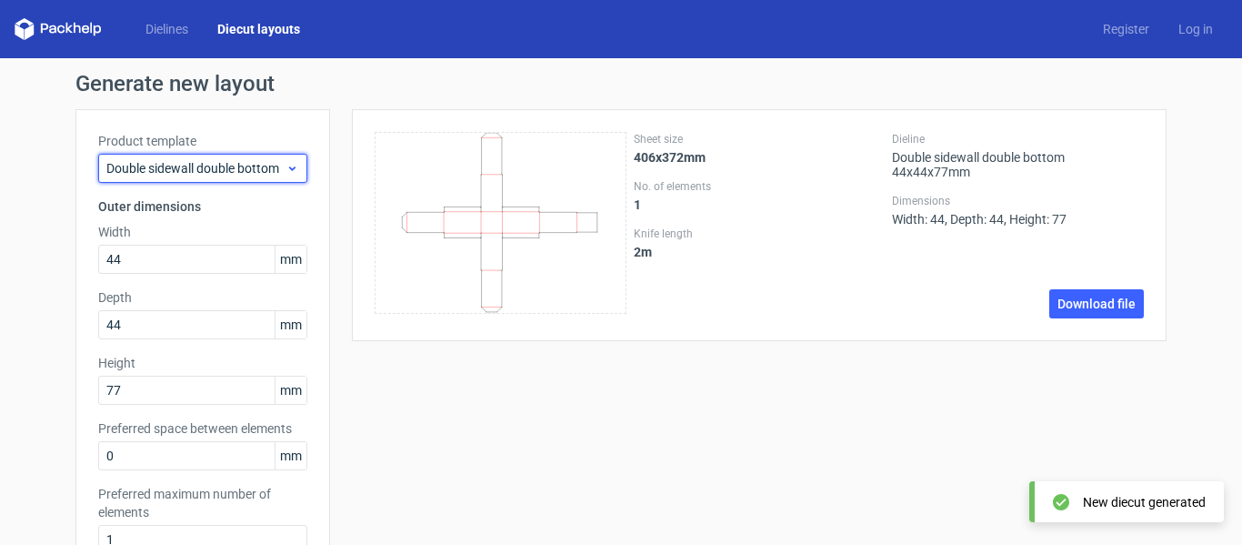
click at [192, 166] on span "Double sidewall double bottom" at bounding box center [195, 168] width 179 height 18
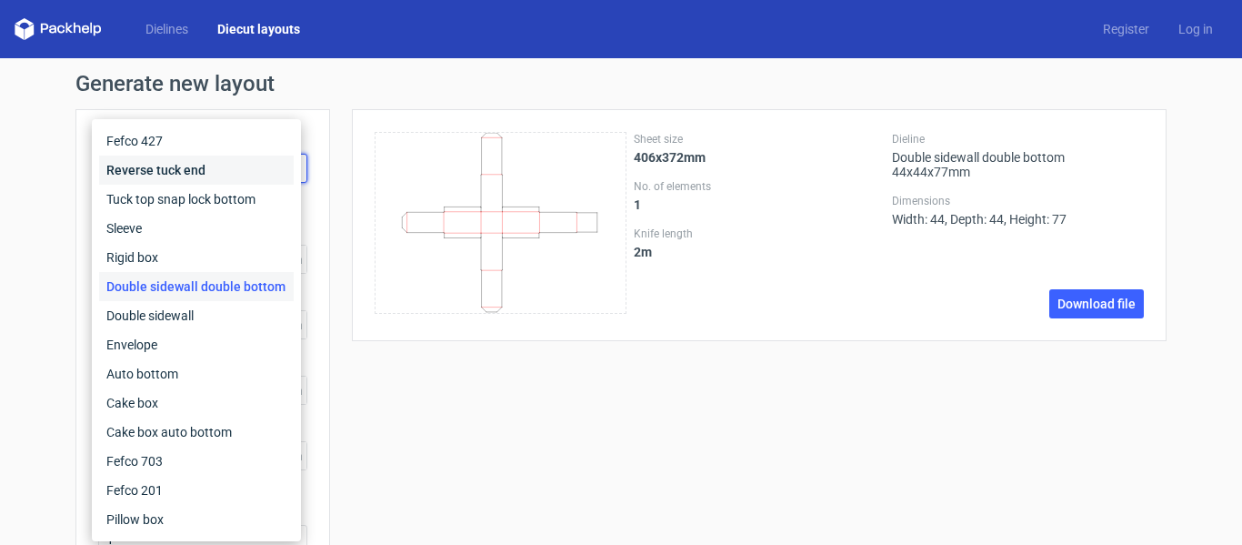
click at [177, 176] on div "Reverse tuck end" at bounding box center [196, 170] width 195 height 29
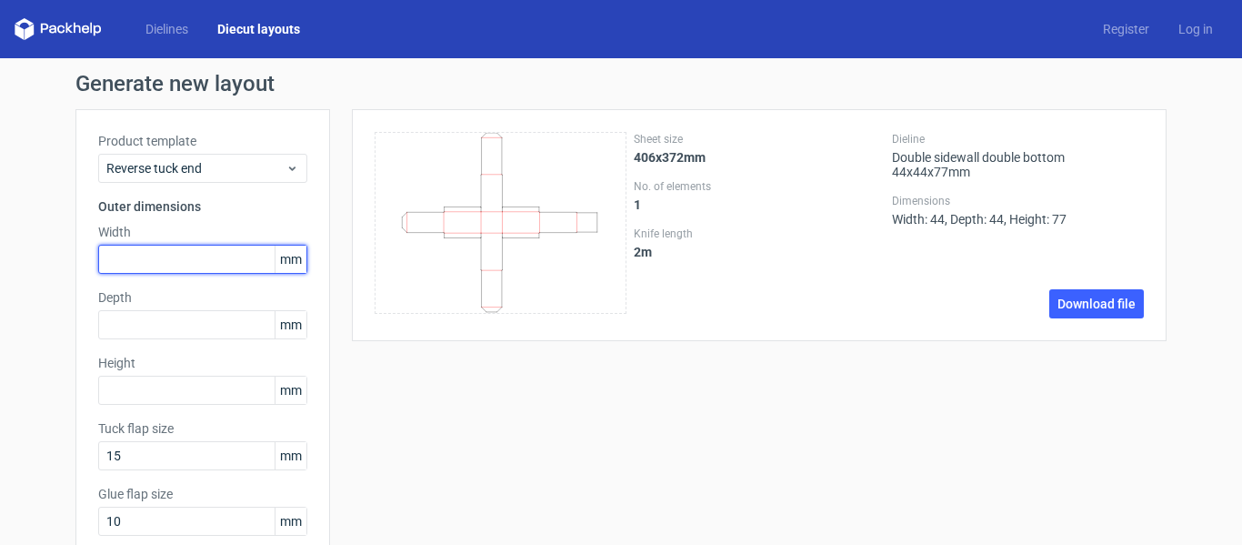
click at [200, 264] on input "text" at bounding box center [202, 259] width 209 height 29
type input "44"
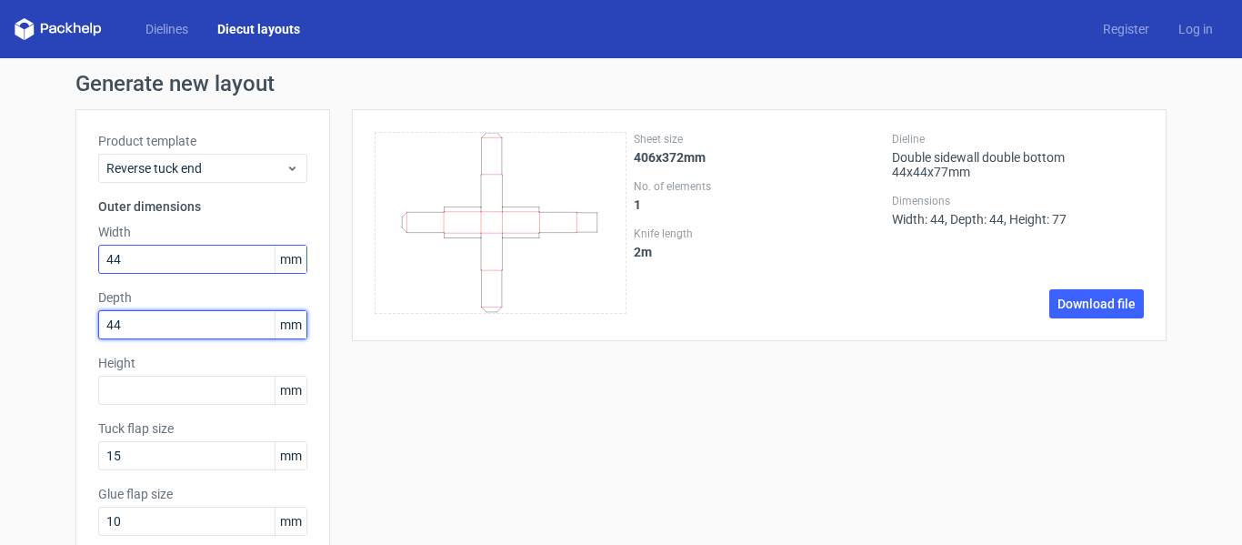
type input "44"
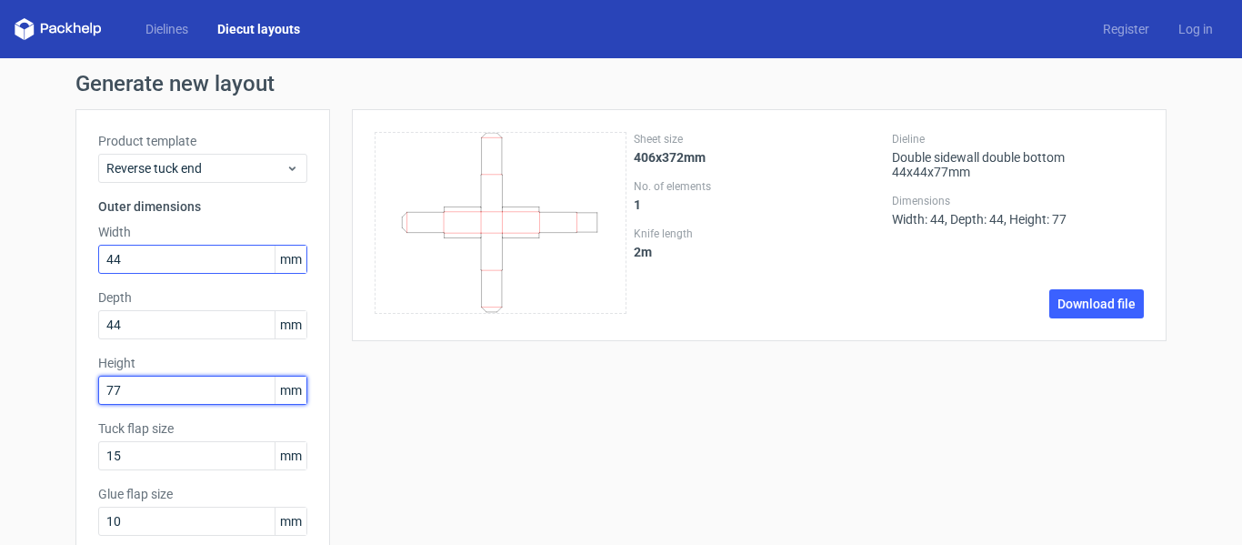
type input "77"
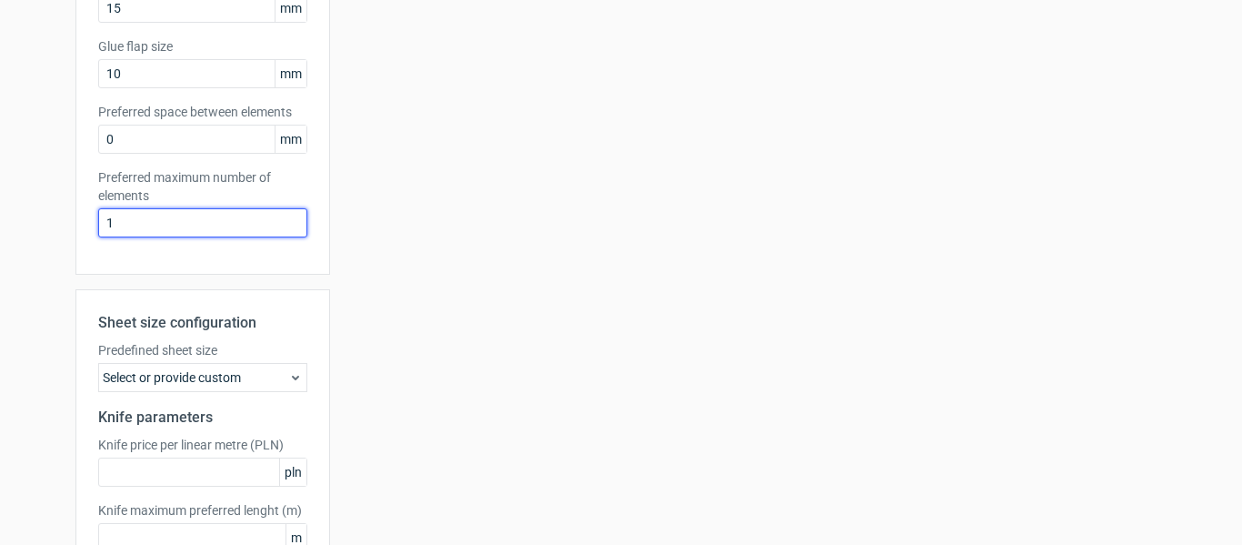
scroll to position [566, 0]
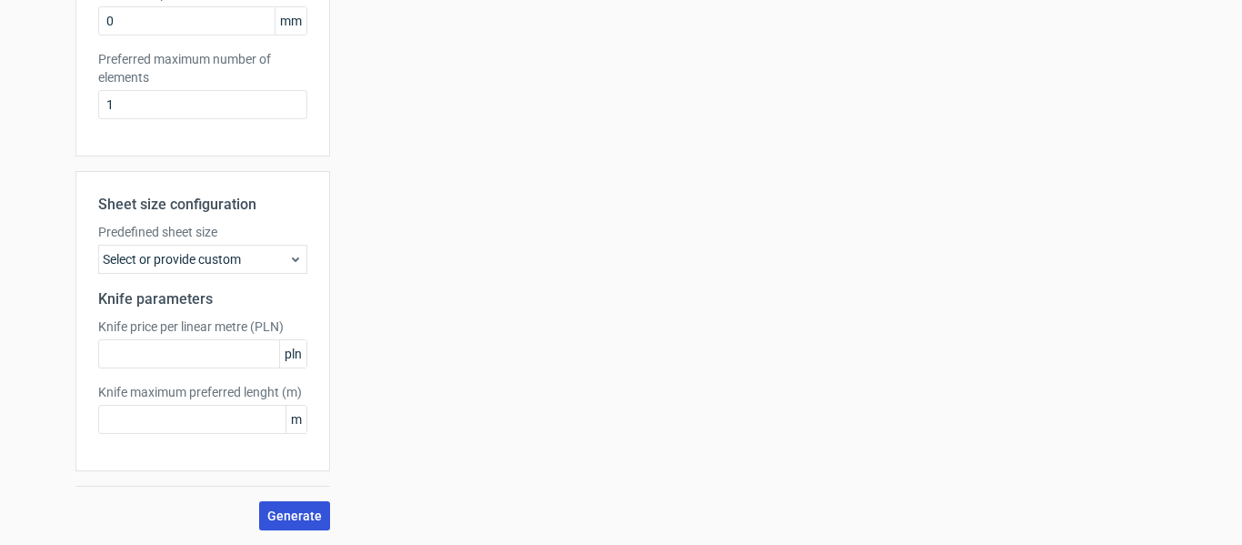
click at [296, 519] on span "Generate" at bounding box center [294, 515] width 55 height 13
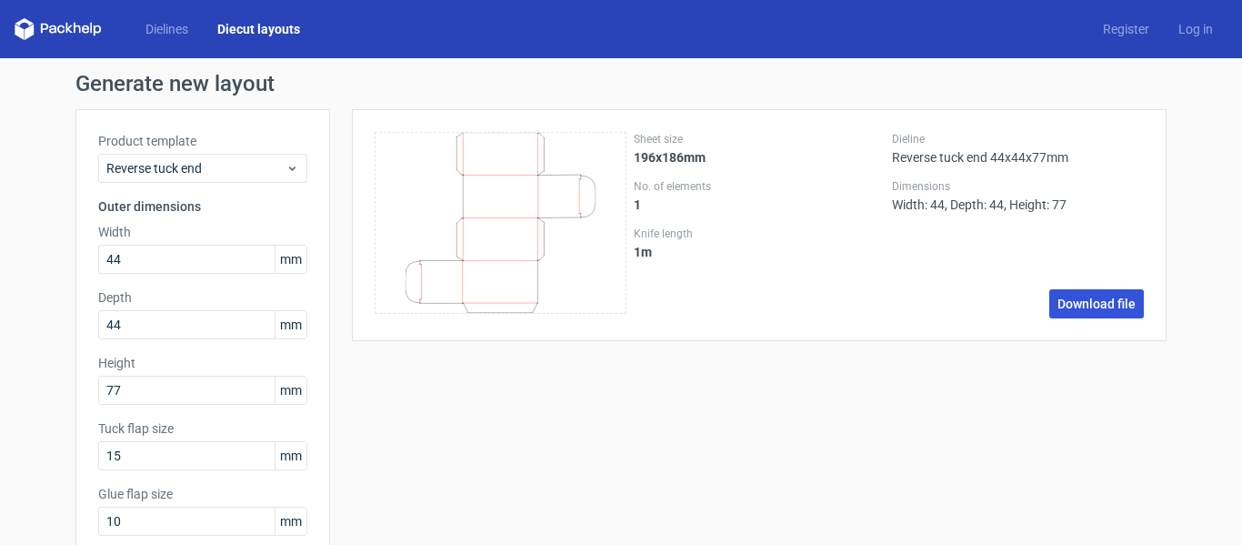
click at [1102, 312] on link "Download file" at bounding box center [1097, 303] width 95 height 29
